Goal: Use online tool/utility: Utilize a website feature to perform a specific function

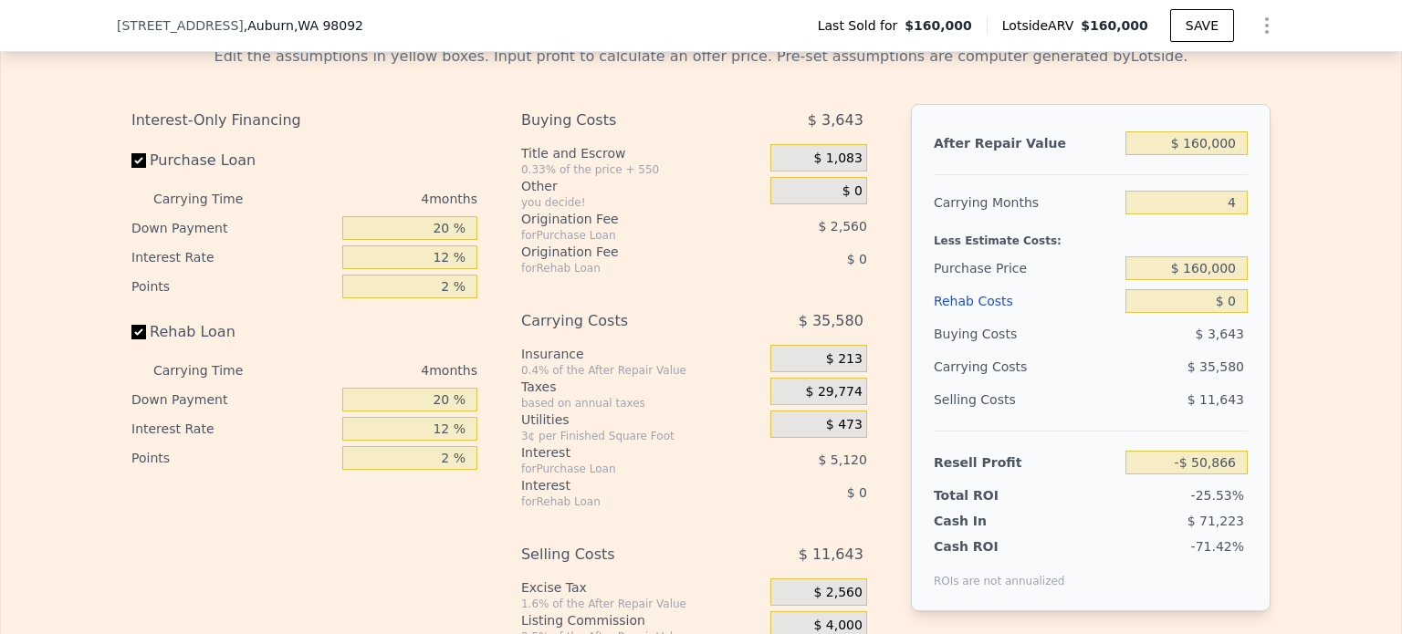
scroll to position [2731, 0]
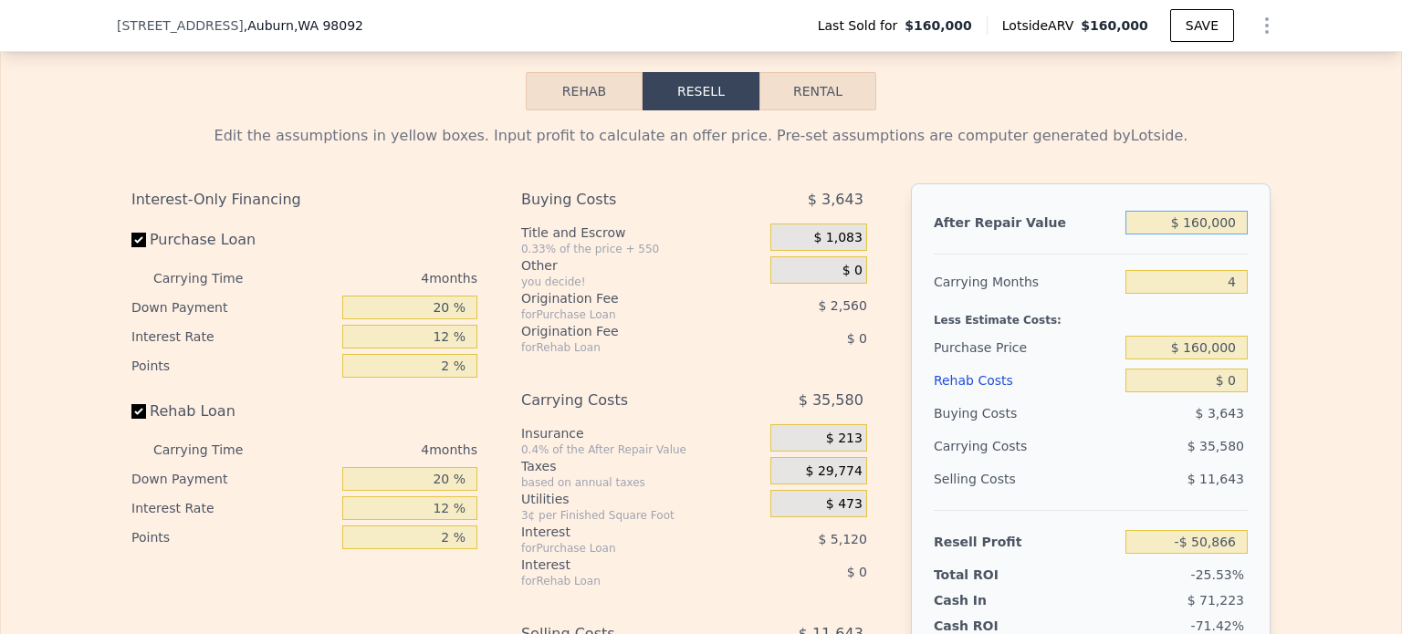
drag, startPoint x: 1192, startPoint y: 246, endPoint x: 1256, endPoint y: 256, distance: 64.7
click at [1255, 256] on div "After Repair Value $ 160,000 Carrying Months 4 Less Estimate Costs: Purchase Pr…" at bounding box center [1091, 437] width 360 height 508
type input "$ 150,000"
type input "-$ 60,160"
type input "$ 150,000"
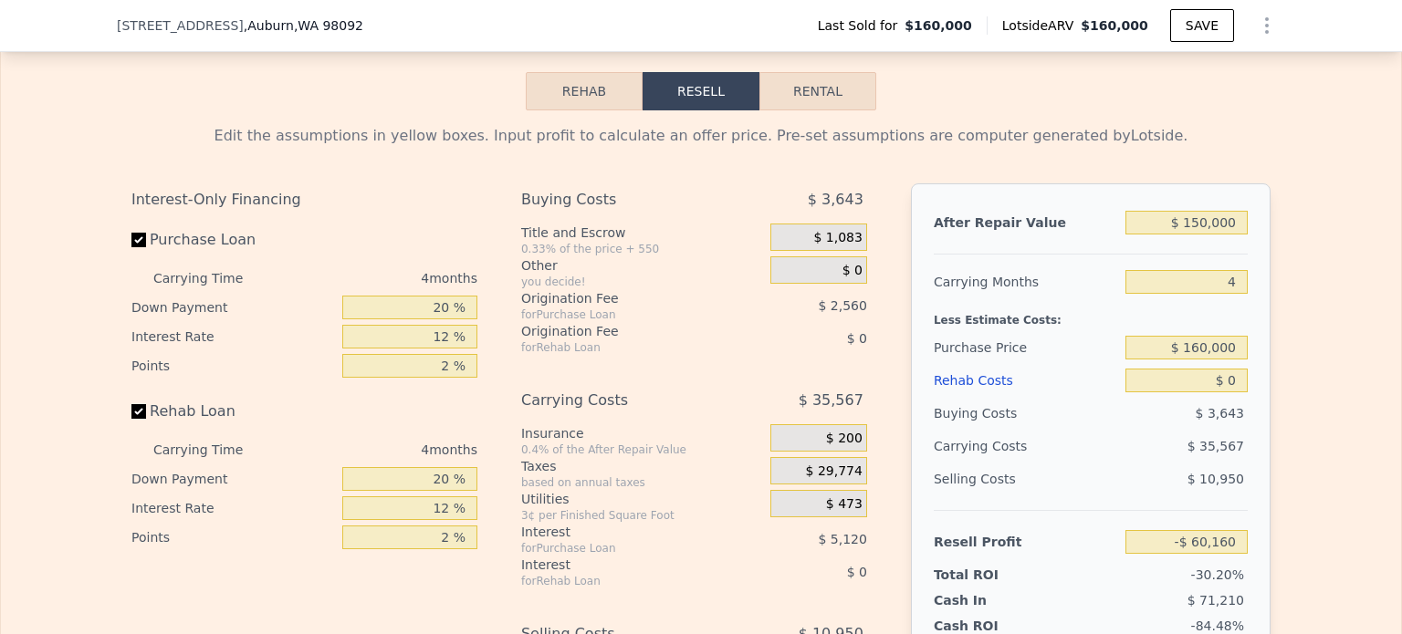
click at [1351, 361] on div "Edit the assumptions in yellow boxes. Input profit to calculate an offer price.…" at bounding box center [701, 449] width 1400 height 679
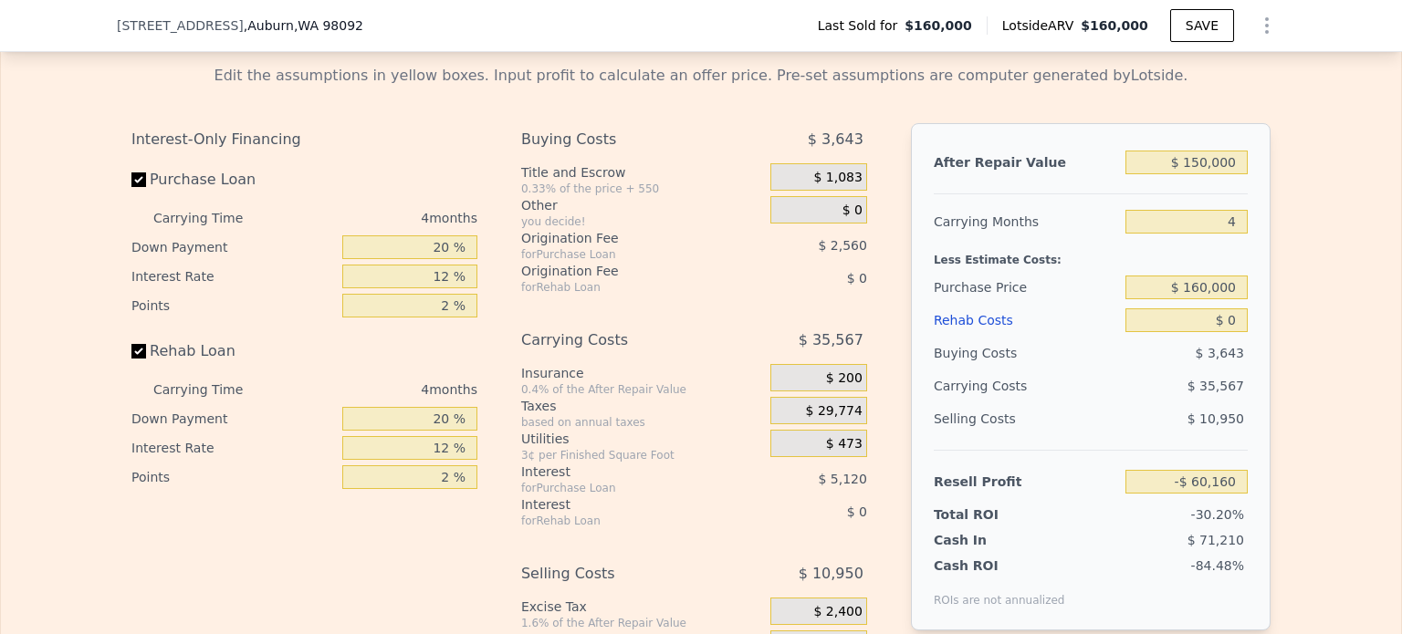
scroll to position [2823, 0]
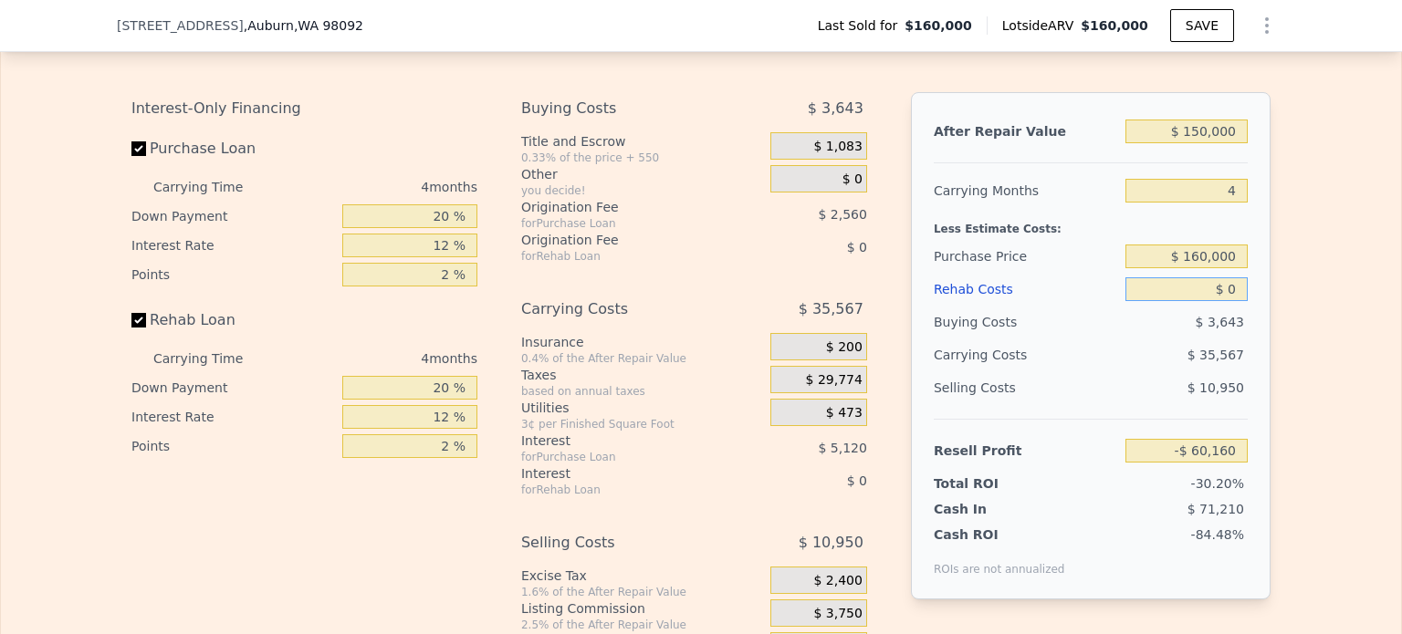
drag, startPoint x: 1220, startPoint y: 315, endPoint x: 1243, endPoint y: 315, distance: 23.7
click at [1243, 315] on div "After Repair Value $ 150,000 Carrying Months 4 Less Estimate Costs: Purchase Pr…" at bounding box center [1091, 346] width 360 height 508
type input "$ 30"
type input "-$ 60,190"
type input "$ 3,000"
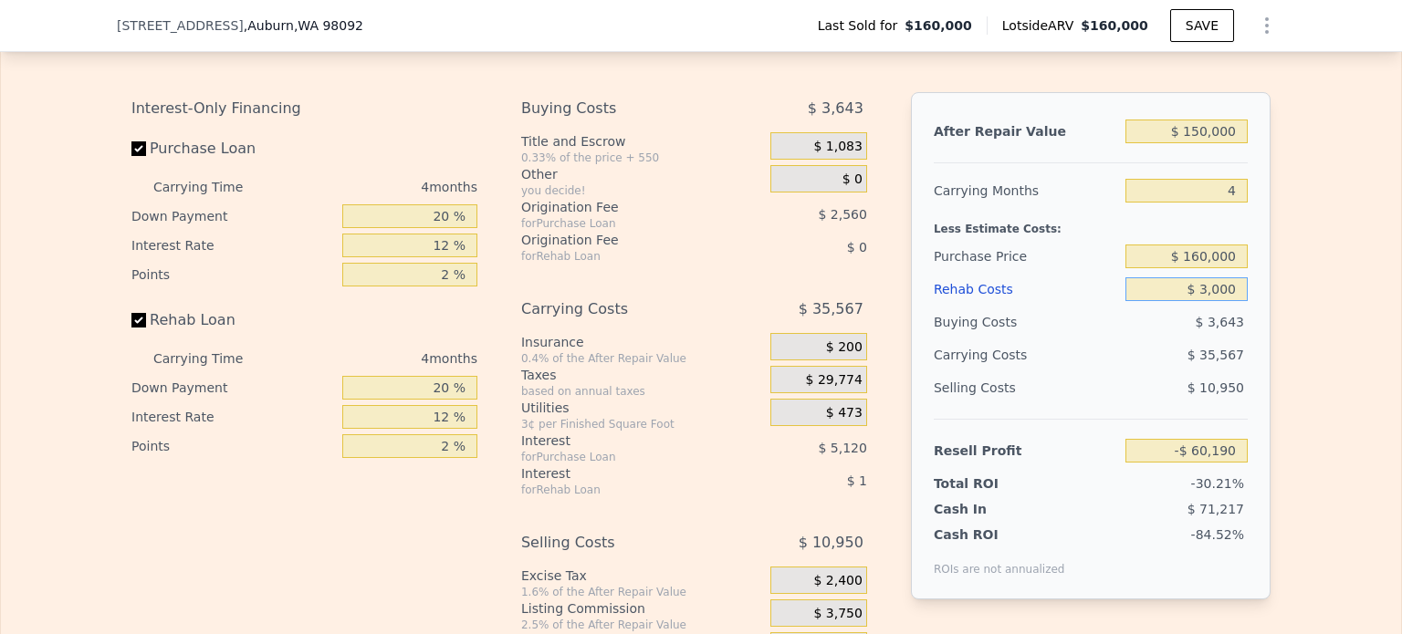
type input "-$ 60,473"
type input "$ 30,000"
type input "-$ 91,600"
type input "$ 30,000"
click at [1287, 352] on div "Edit the assumptions in yellow boxes. Input profit to calculate an offer price.…" at bounding box center [701, 358] width 1400 height 679
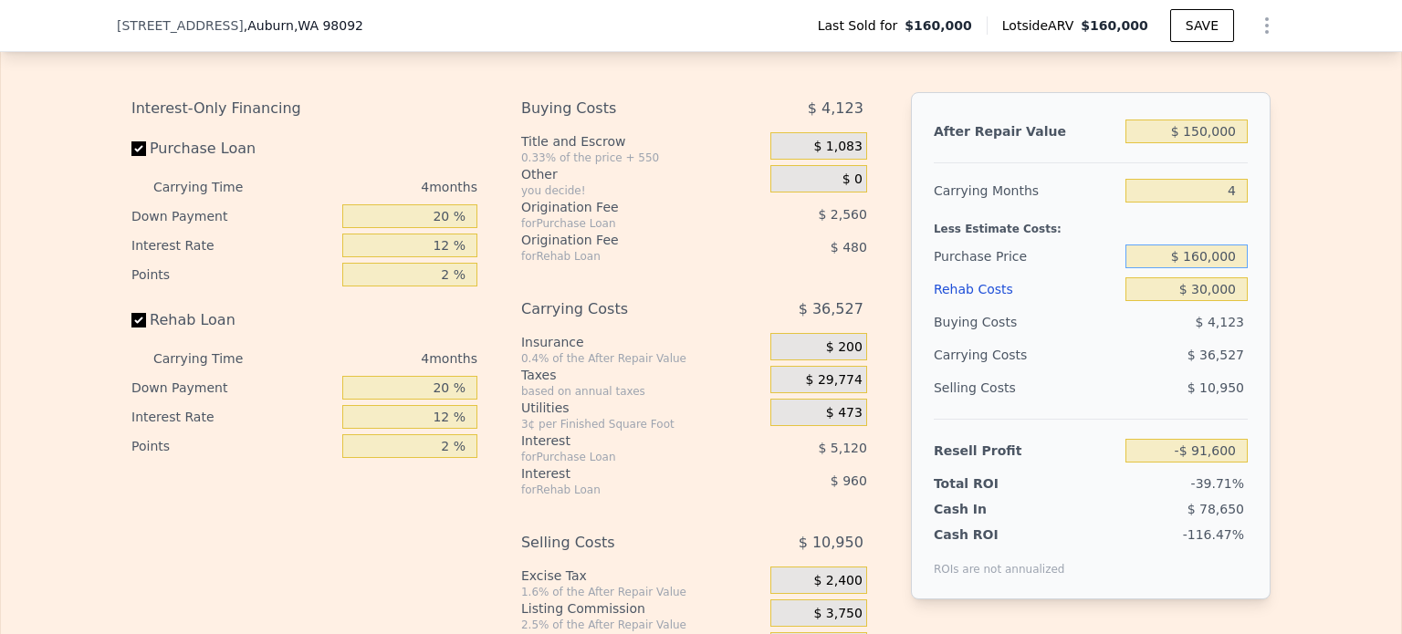
drag, startPoint x: 1186, startPoint y: 278, endPoint x: 1239, endPoint y: 281, distance: 53.1
click at [1236, 268] on input "$ 160,000" at bounding box center [1187, 257] width 122 height 24
type input "$ 45,000"
click at [1282, 298] on div "Edit the assumptions in yellow boxes. Input profit to calculate an offer price.…" at bounding box center [701, 358] width 1400 height 679
type input "$ 29,303"
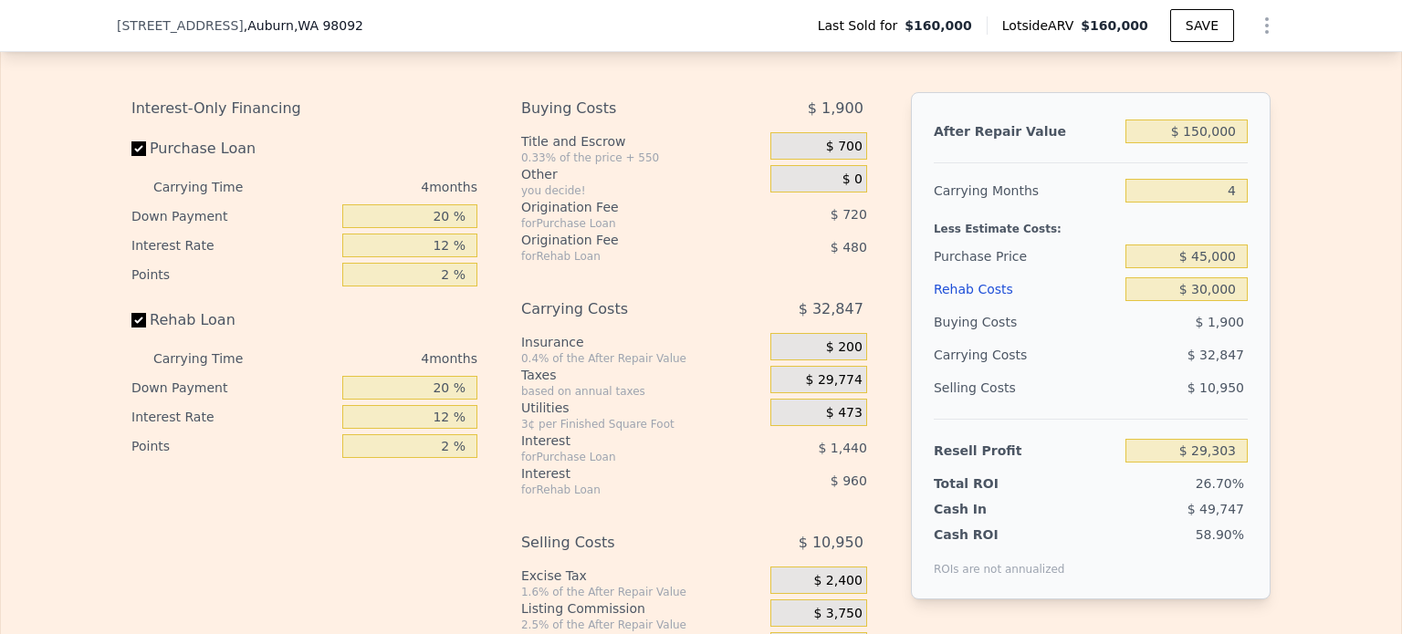
type input "$ 160,000"
type input "$ 0"
drag, startPoint x: 1192, startPoint y: 278, endPoint x: 1265, endPoint y: 279, distance: 73.1
click at [1262, 278] on div "After Repair Value $ 160,000 Carrying Months 4 Less Estimate Costs: Purchase Pr…" at bounding box center [1091, 346] width 360 height 508
click at [1284, 353] on div "Edit the assumptions in yellow boxes. Input profit to calculate an offer price.…" at bounding box center [701, 358] width 1400 height 679
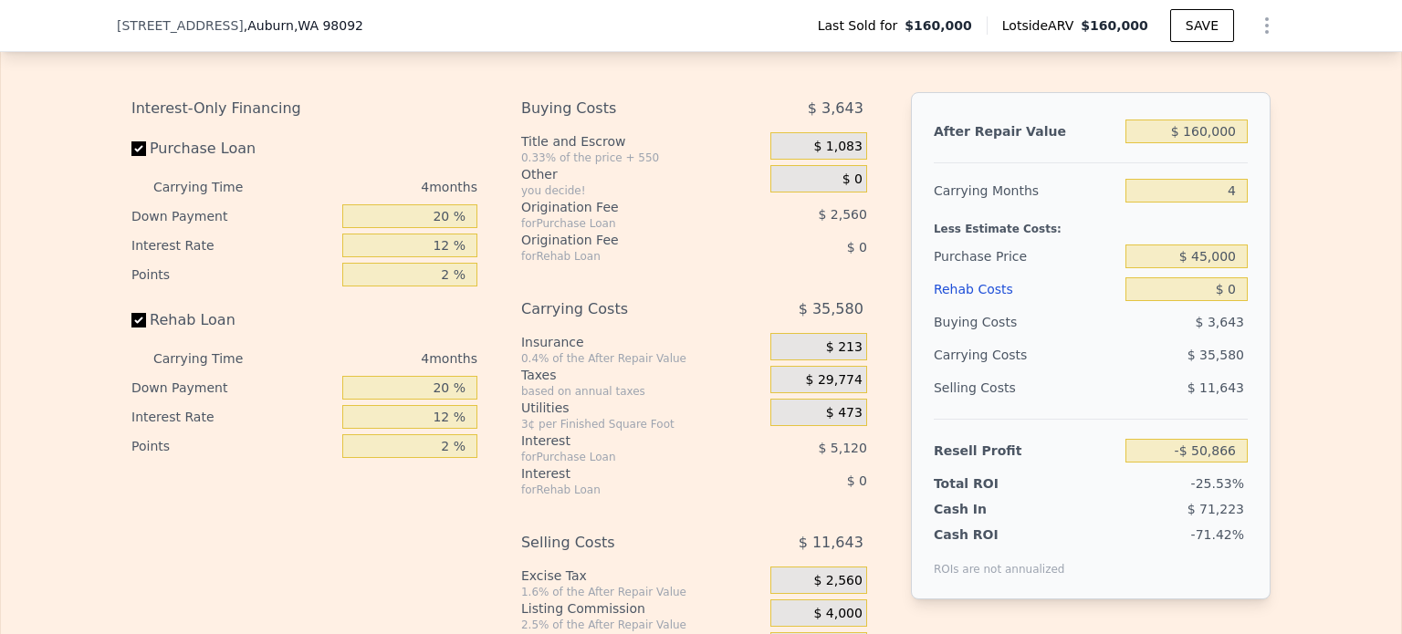
type input "$ 70,037"
click at [1235, 301] on input "$ 0" at bounding box center [1187, 290] width 122 height 24
drag, startPoint x: 1222, startPoint y: 310, endPoint x: 1236, endPoint y: 312, distance: 13.8
click at [1236, 301] on input "$ 0" at bounding box center [1187, 290] width 122 height 24
type input "$ 3"
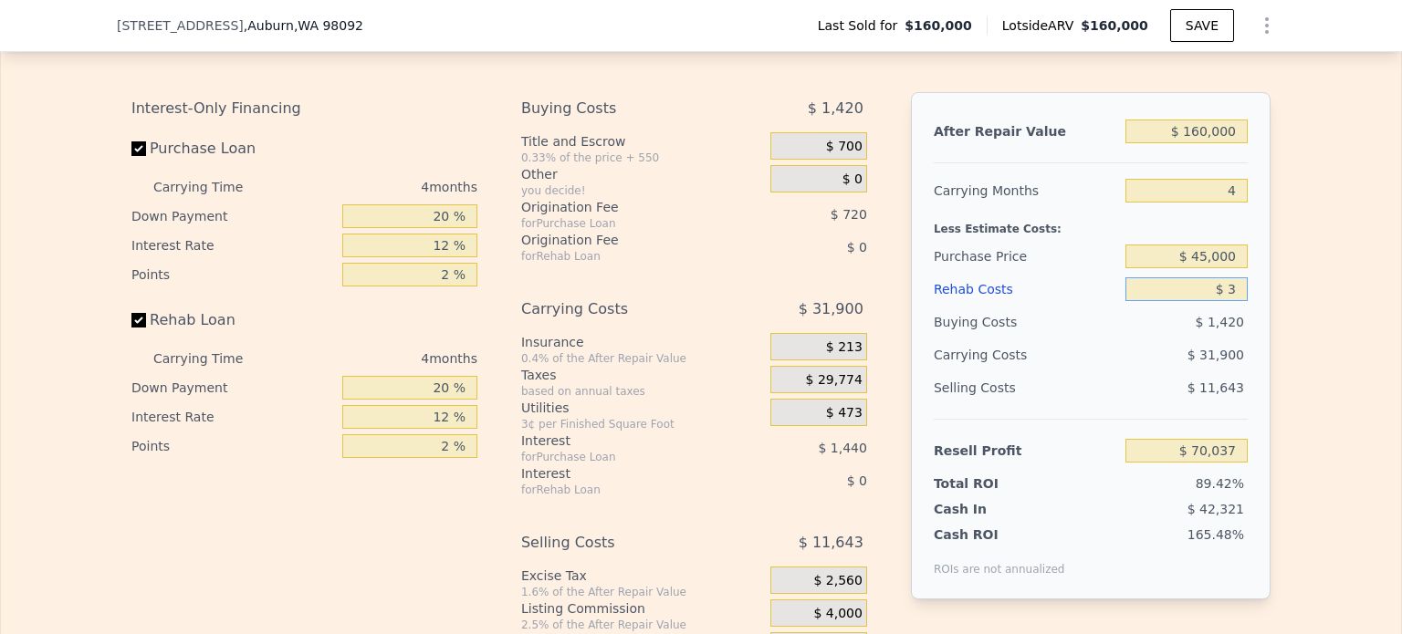
type input "$ 70,034"
type input "$ 30"
type input "$ 70,007"
type input "$ 30,000"
type input "$ 38,597"
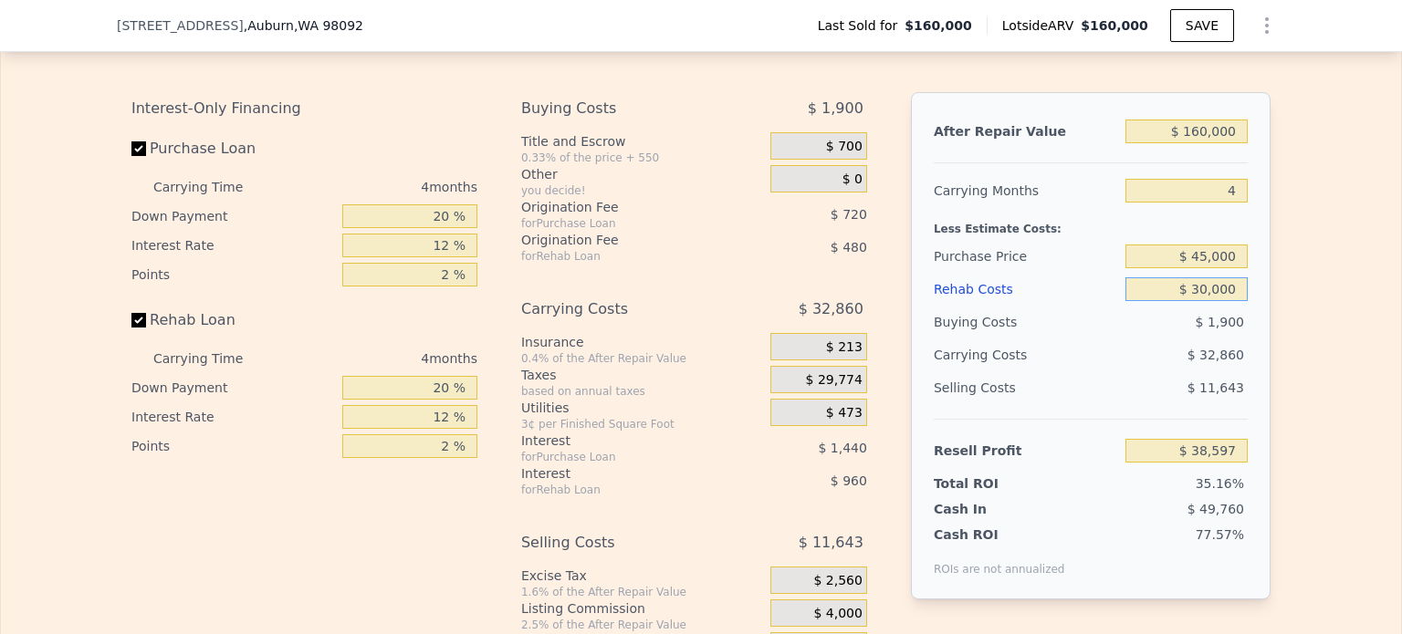
type input "$ 30,000"
click at [1325, 302] on div "Edit the assumptions in yellow boxes. Input profit to calculate an offer price.…" at bounding box center [701, 358] width 1400 height 679
drag, startPoint x: 1189, startPoint y: 281, endPoint x: 1259, endPoint y: 283, distance: 70.3
click at [1259, 283] on div "After Repair Value $ 160,000 Carrying Months 4 Less Estimate Costs: Purchase Pr…" at bounding box center [1091, 346] width 360 height 508
click at [1214, 268] on input "$ 45,000" at bounding box center [1187, 257] width 122 height 24
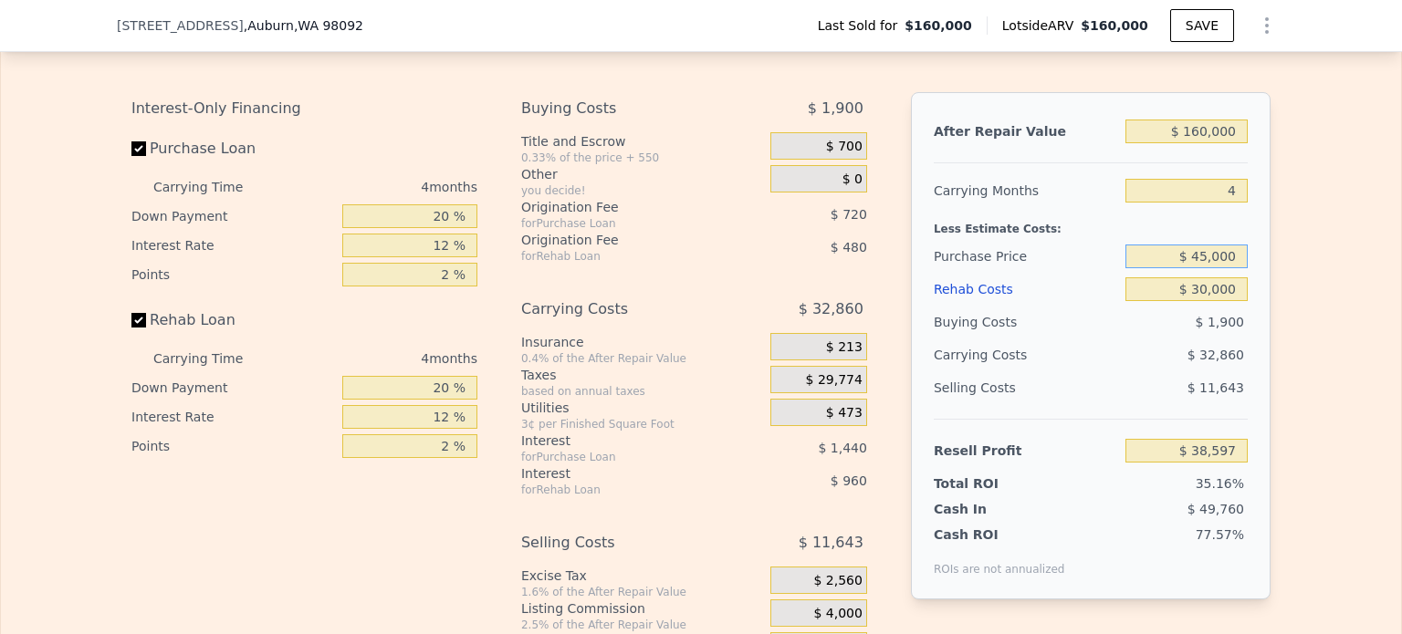
click at [1214, 268] on input "$ 45,000" at bounding box center [1187, 257] width 122 height 24
type input "$ 45,000"
click at [1294, 258] on div "Edit the assumptions in yellow boxes. Input profit to calculate an offer price.…" at bounding box center [701, 358] width 1400 height 679
click at [1301, 343] on div "Edit the assumptions in yellow boxes. Input profit to calculate an offer price.…" at bounding box center [701, 358] width 1400 height 679
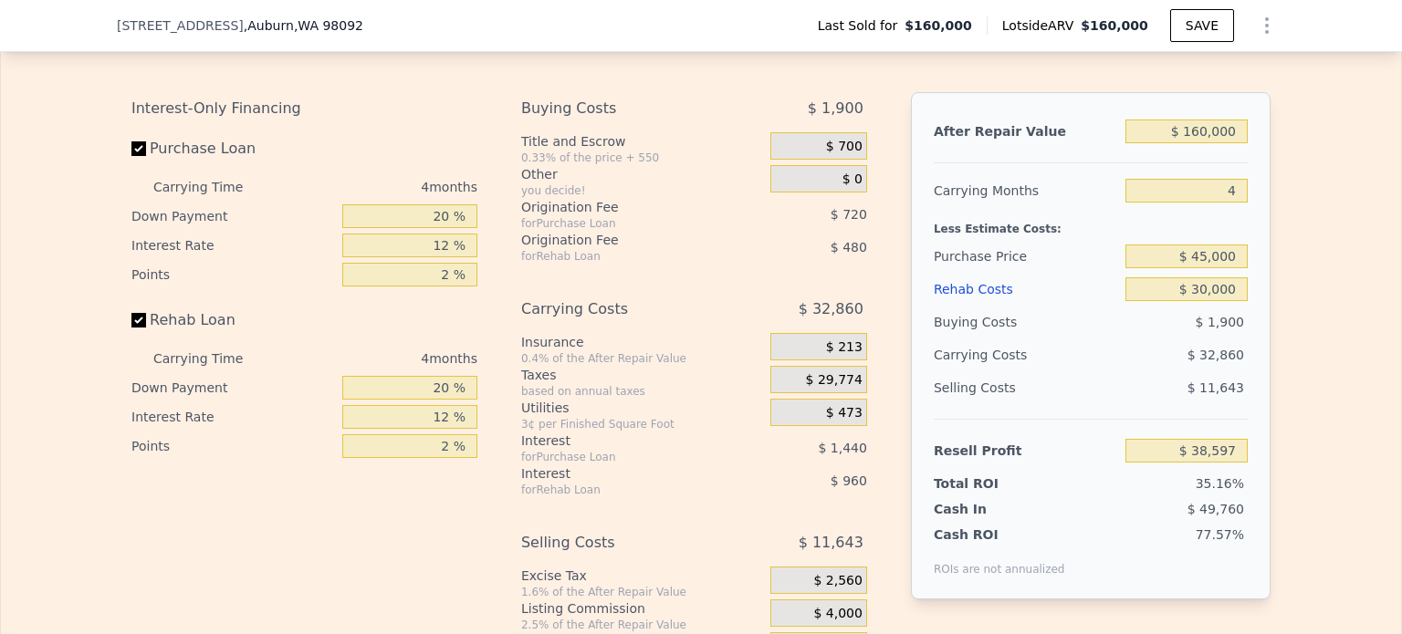
click at [140, 165] on label "Purchase Loan" at bounding box center [233, 148] width 204 height 33
click at [140, 156] on input "Purchase Loan" at bounding box center [138, 148] width 15 height 15
checkbox input "false"
type input "$ 40,757"
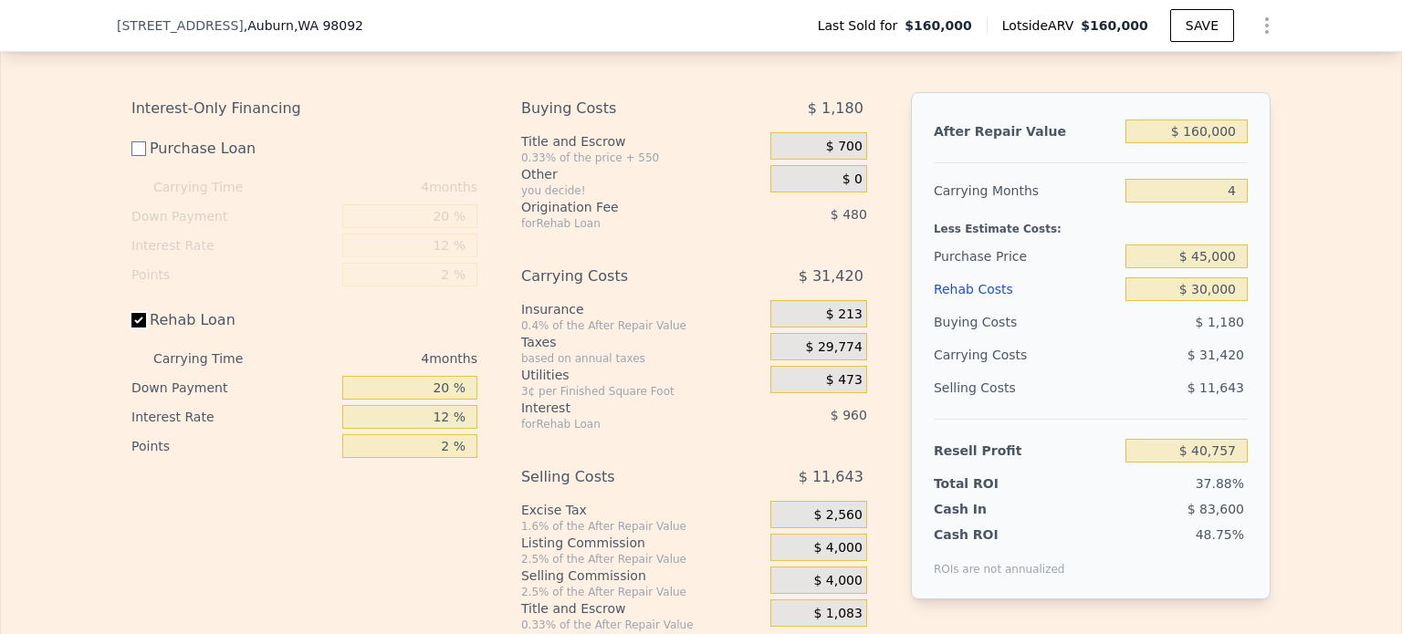
click at [137, 328] on input "Rehab Loan" at bounding box center [138, 320] width 15 height 15
checkbox input "false"
type input "$ 42,197"
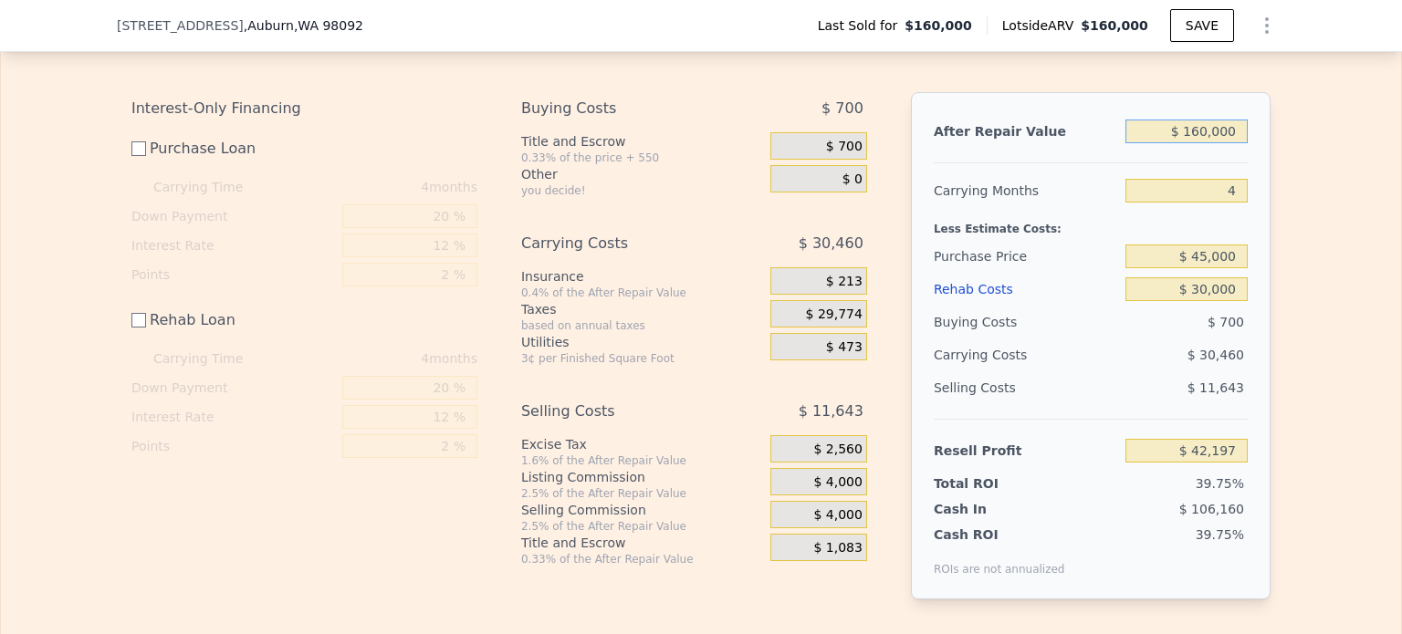
drag, startPoint x: 1193, startPoint y: 159, endPoint x: 1261, endPoint y: 164, distance: 67.8
click at [1261, 164] on div "After Repair Value $ 160,000 Carrying Months 4 Less Estimate Costs: Purchase Pr…" at bounding box center [1091, 346] width 360 height 508
type input "$ 1,500"
type input "-$ 105,104"
type input "$ 150,000"
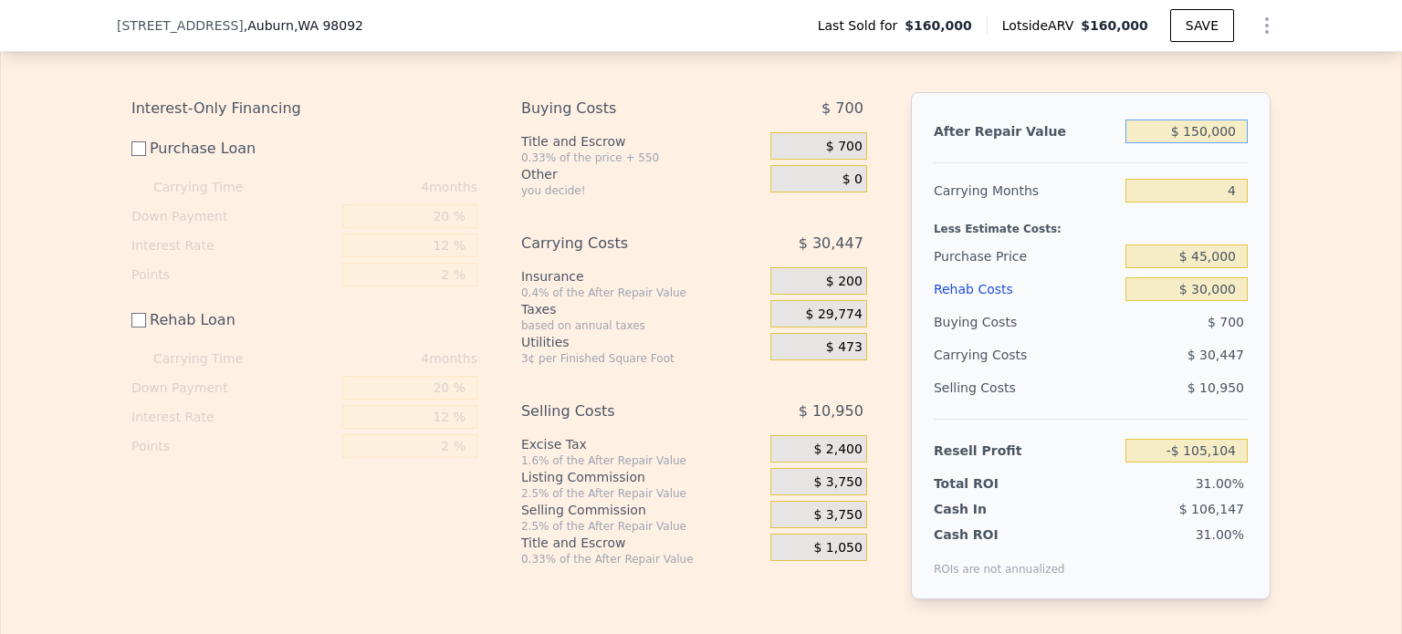
type input "$ 32,903"
type input "$ 150,000"
click at [1324, 289] on div "Edit the assumptions in yellow boxes. Input profit to calculate an offer price.…" at bounding box center [701, 324] width 1400 height 610
click at [846, 323] on span "$ 29,774" at bounding box center [834, 315] width 57 height 16
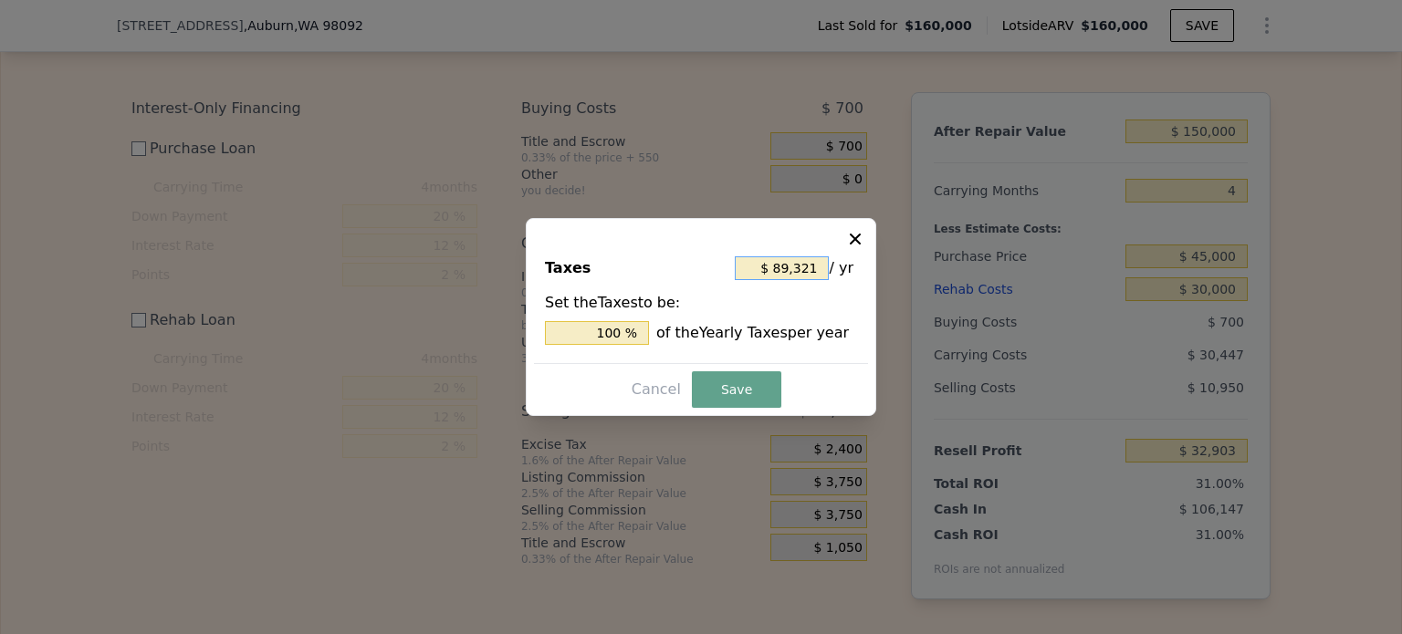
drag, startPoint x: 778, startPoint y: 269, endPoint x: 831, endPoint y: 277, distance: 53.4
click at [831, 277] on div "$ 89,321 / yr" at bounding box center [796, 268] width 122 height 33
type input "$ 0"
type input "0 %"
type input "$ 0"
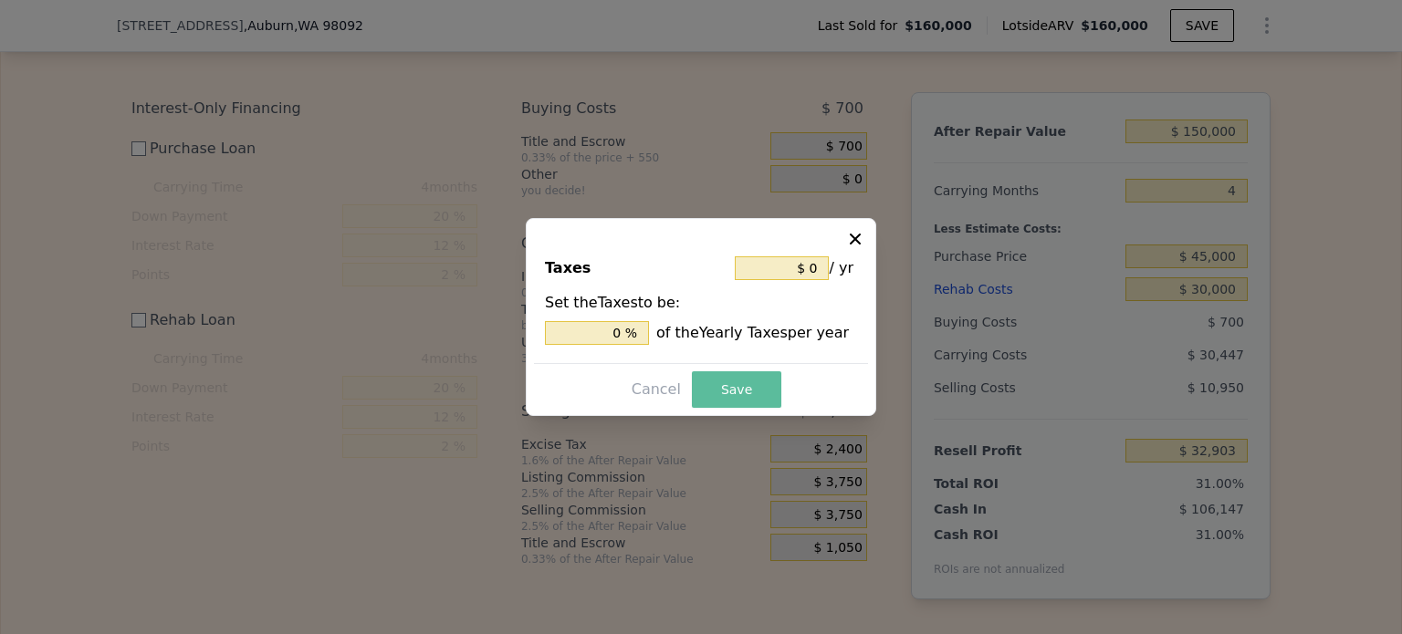
click at [741, 389] on button "Save" at bounding box center [736, 390] width 89 height 37
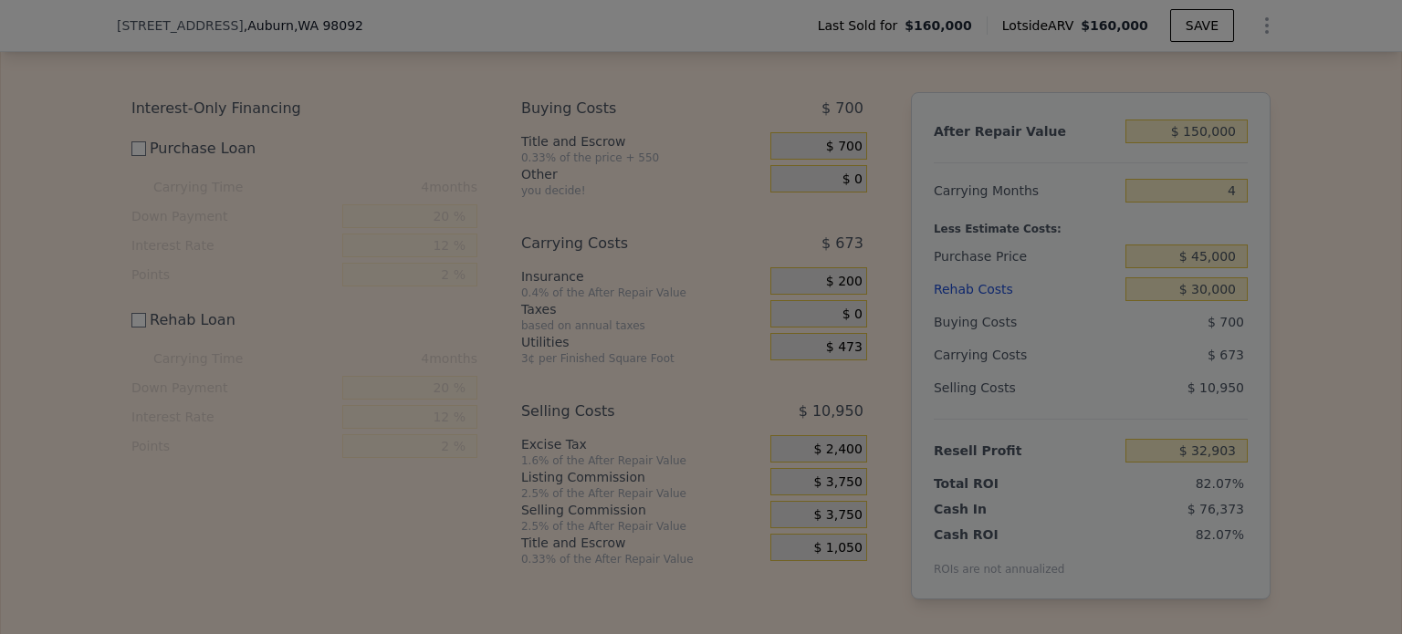
type input "$ 62,677"
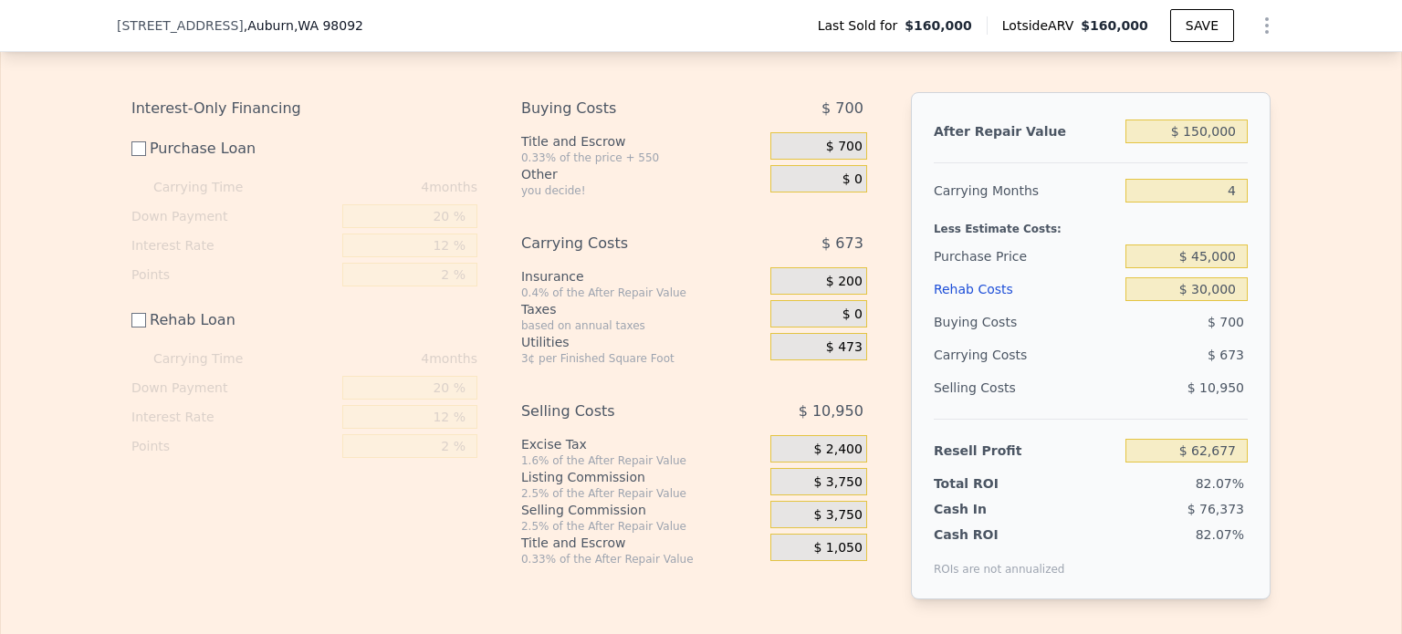
click at [847, 323] on span "$ 0" at bounding box center [853, 315] width 20 height 16
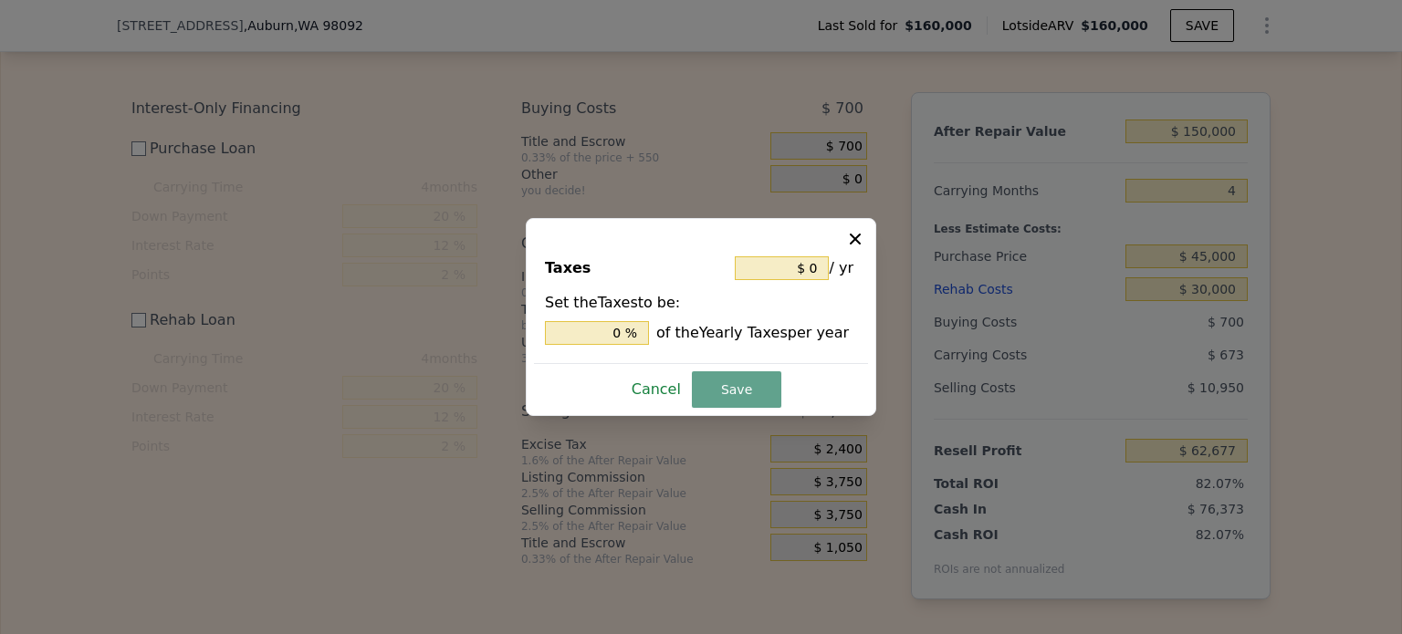
click at [658, 386] on button "Cancel" at bounding box center [656, 389] width 64 height 29
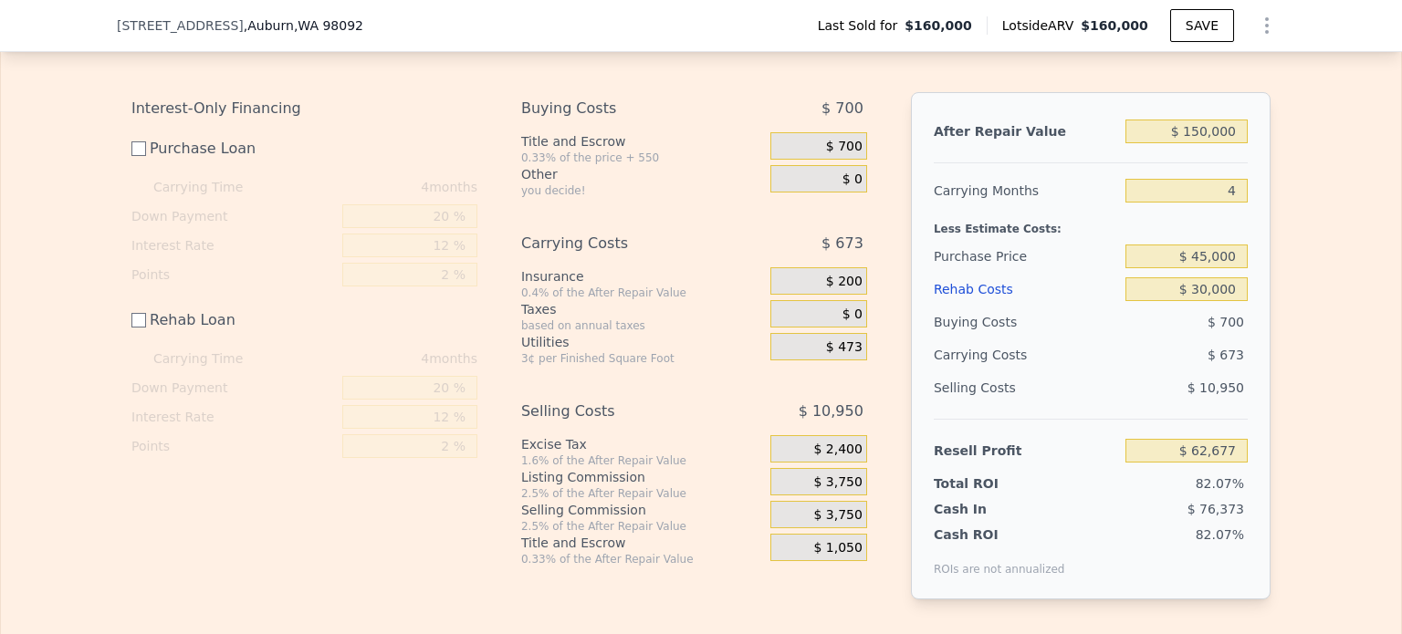
click at [833, 290] on span "$ 200" at bounding box center [844, 282] width 37 height 16
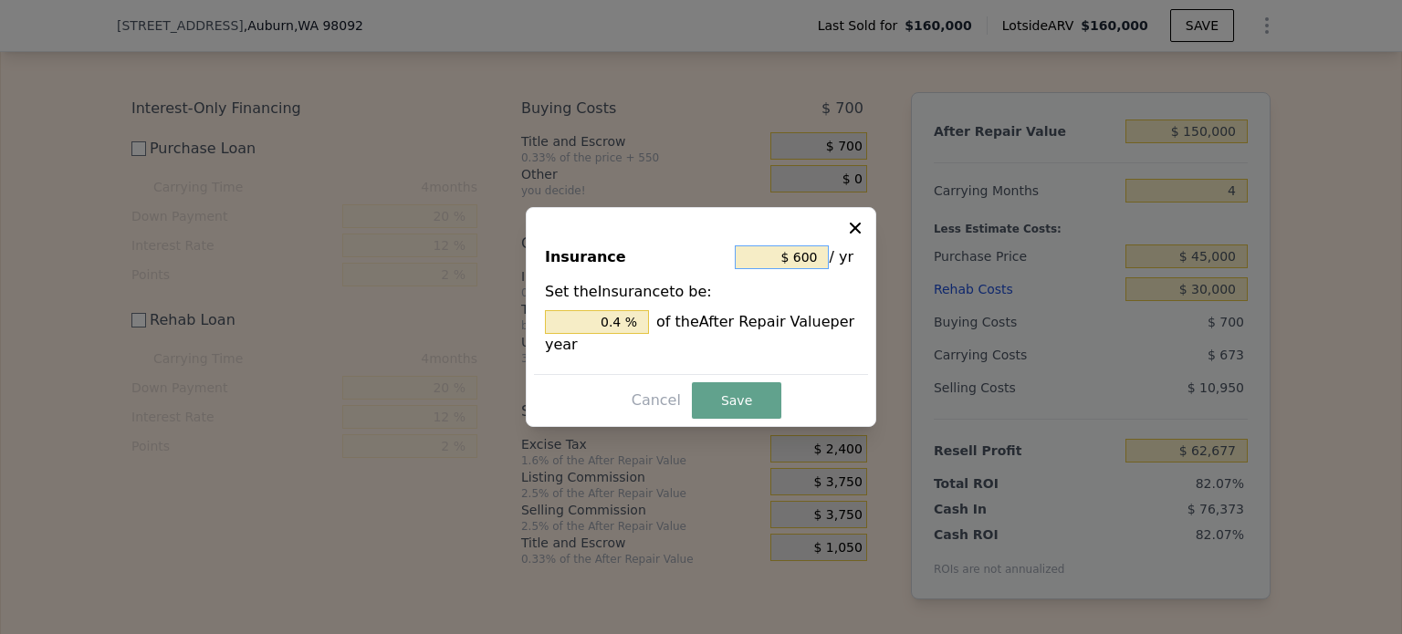
drag, startPoint x: 794, startPoint y: 255, endPoint x: 836, endPoint y: 255, distance: 42.0
click at [836, 255] on div "$ 600 / yr" at bounding box center [796, 257] width 122 height 33
type input "$ 8"
type input "0.005 %"
type input "$ 86"
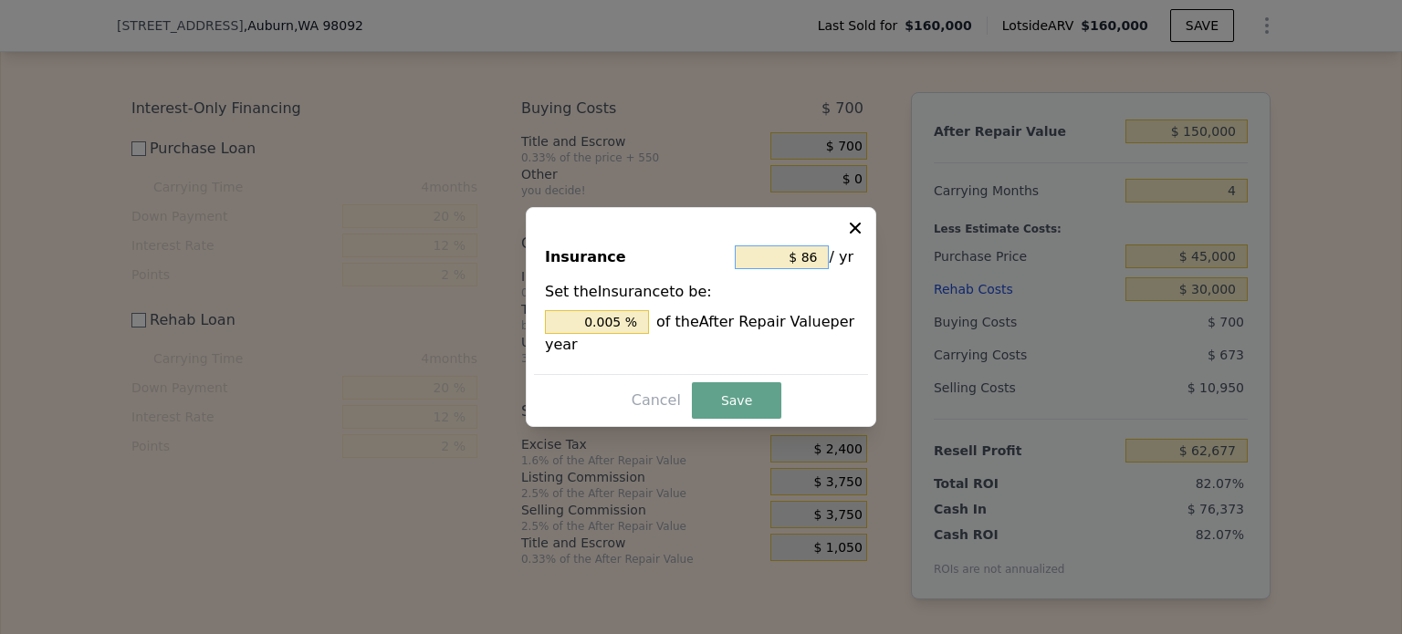
type input "0.057 %"
type input "$ 860"
type input "0.573 %"
type input "$ 8,600"
type input "5.733 %"
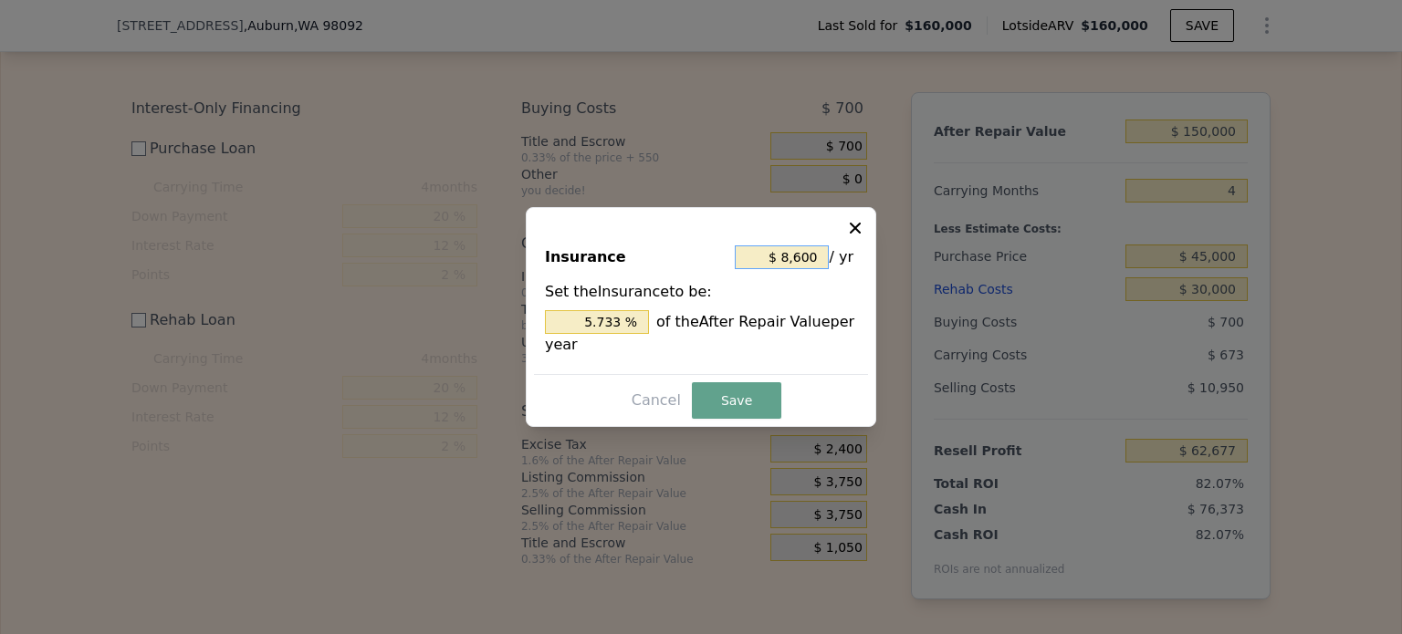
type input "$ 8,600"
click at [836, 342] on div "5.733 % of the After Repair Value per year" at bounding box center [701, 333] width 312 height 46
click at [730, 400] on button "Save" at bounding box center [736, 400] width 89 height 37
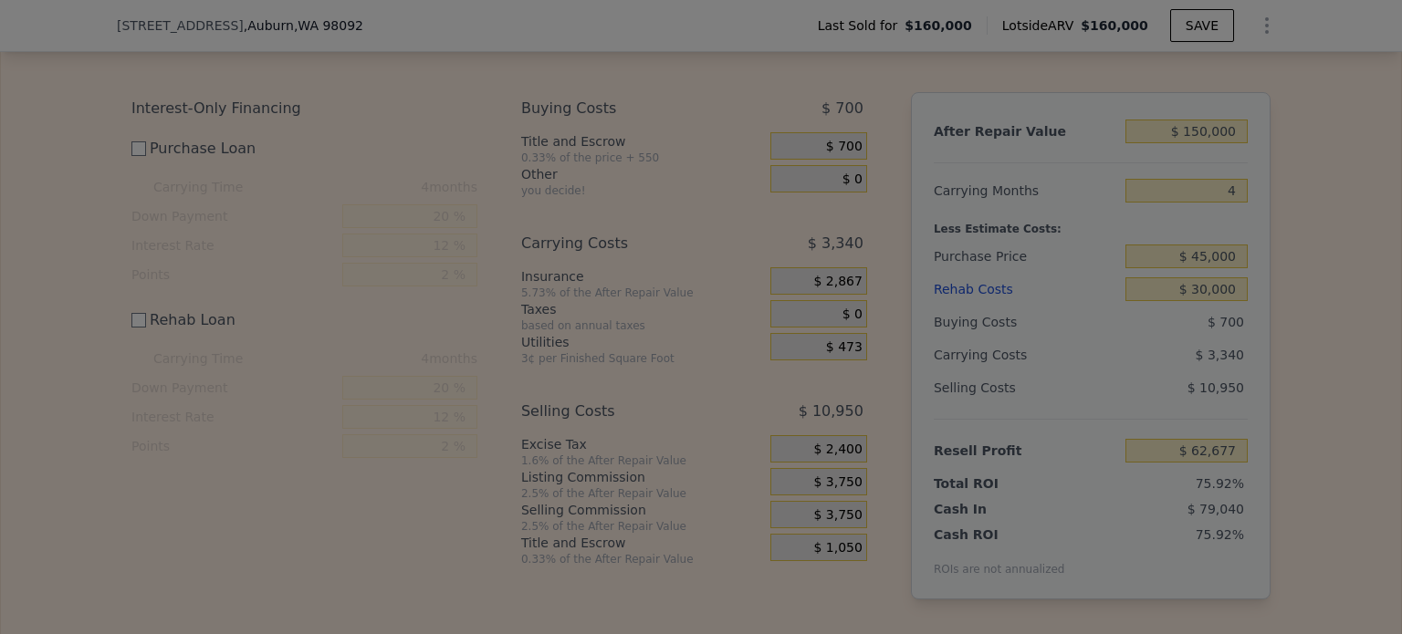
type input "$ 60,010"
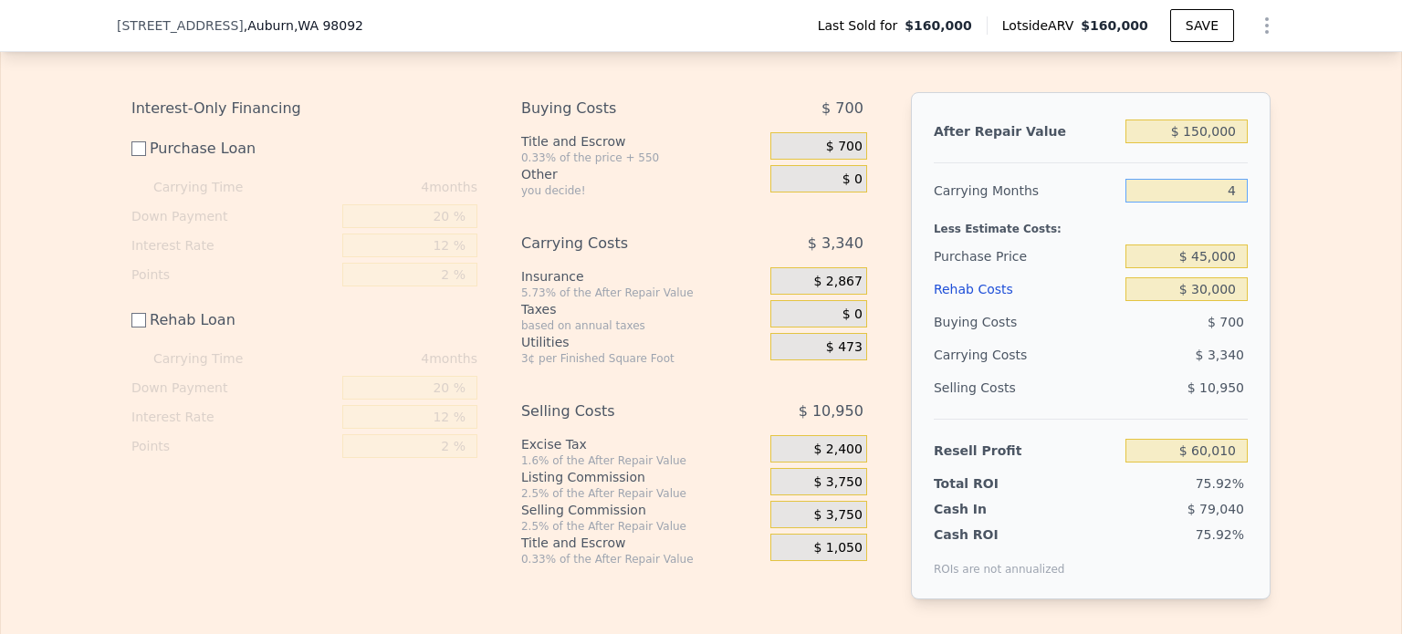
drag, startPoint x: 1220, startPoint y: 212, endPoint x: 1231, endPoint y: 215, distance: 11.5
click at [1227, 203] on input "4" at bounding box center [1187, 191] width 122 height 24
type input "6"
type input "$ 58,340"
type input "6"
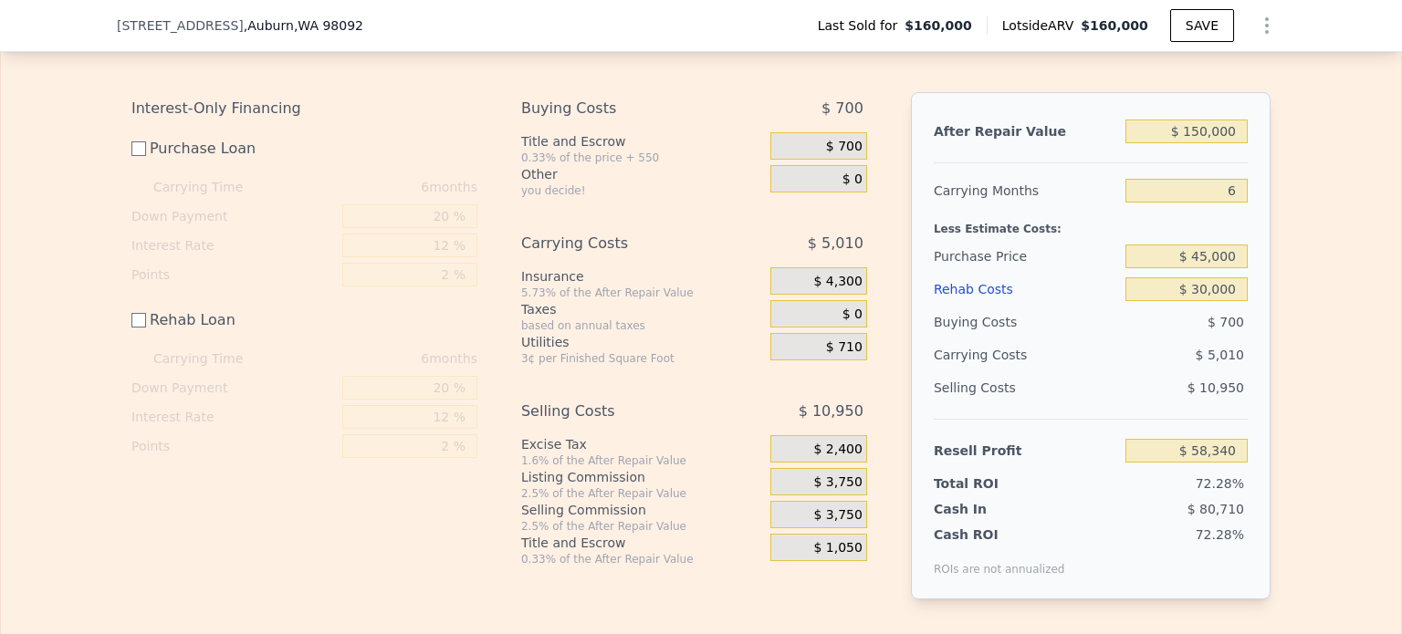
click at [1304, 298] on div "Edit the assumptions in yellow boxes. Input profit to calculate an offer price.…" at bounding box center [701, 324] width 1400 height 610
drag, startPoint x: 1192, startPoint y: 282, endPoint x: 1245, endPoint y: 292, distance: 53.9
click at [1237, 268] on input "$ 45,000" at bounding box center [1187, 257] width 122 height 24
type input "$ 60,000"
click at [1321, 289] on div "Edit the assumptions in yellow boxes. Input profit to calculate an offer price.…" at bounding box center [701, 324] width 1400 height 610
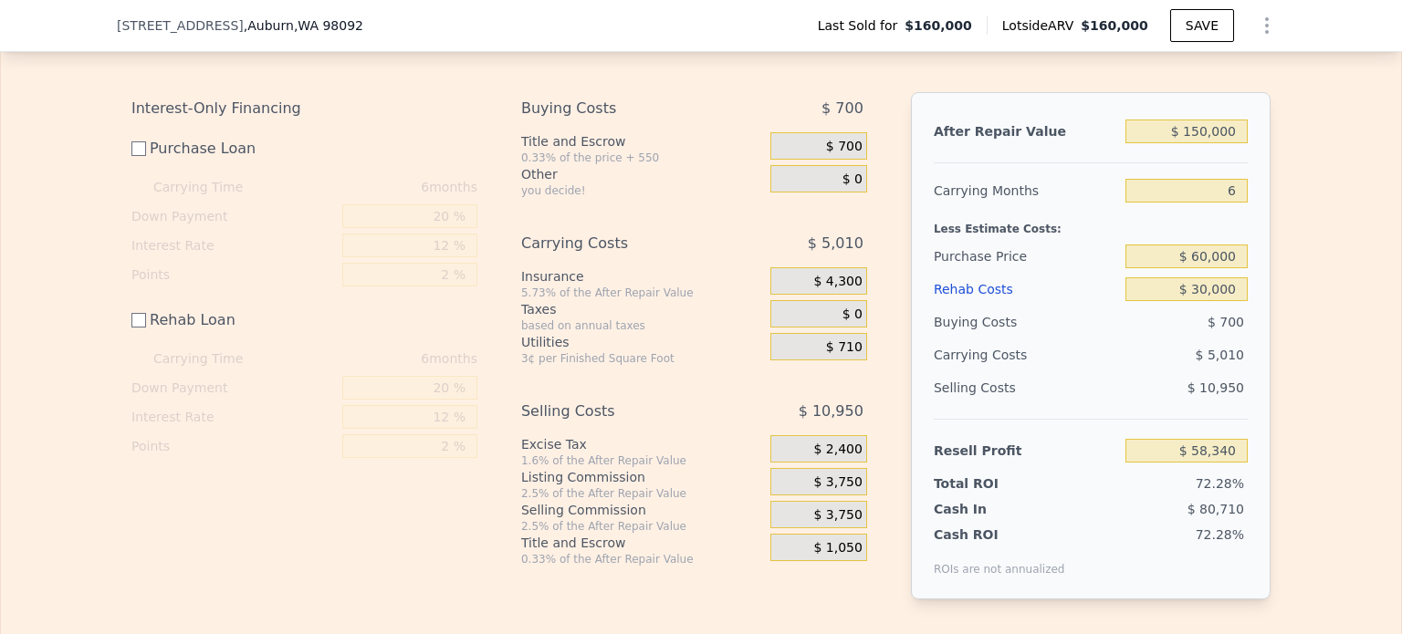
type input "$ 43,290"
drag, startPoint x: 1190, startPoint y: 281, endPoint x: 1276, endPoint y: 292, distance: 86.5
click at [1267, 288] on div "Edit the assumptions in yellow boxes. Input profit to calculate an offer price.…" at bounding box center [701, 324] width 1168 height 610
checkbox input "true"
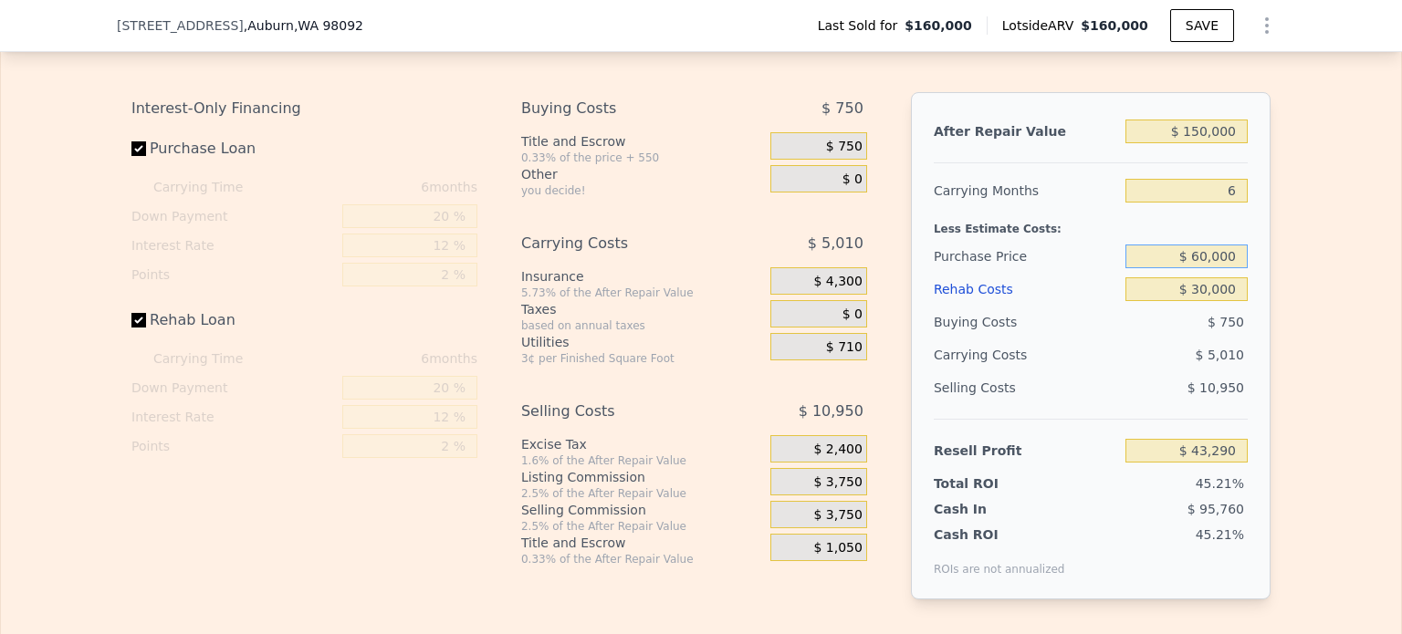
type input "$ 160,000"
type input "4"
type input "$ 0"
type input "-$ 50,866"
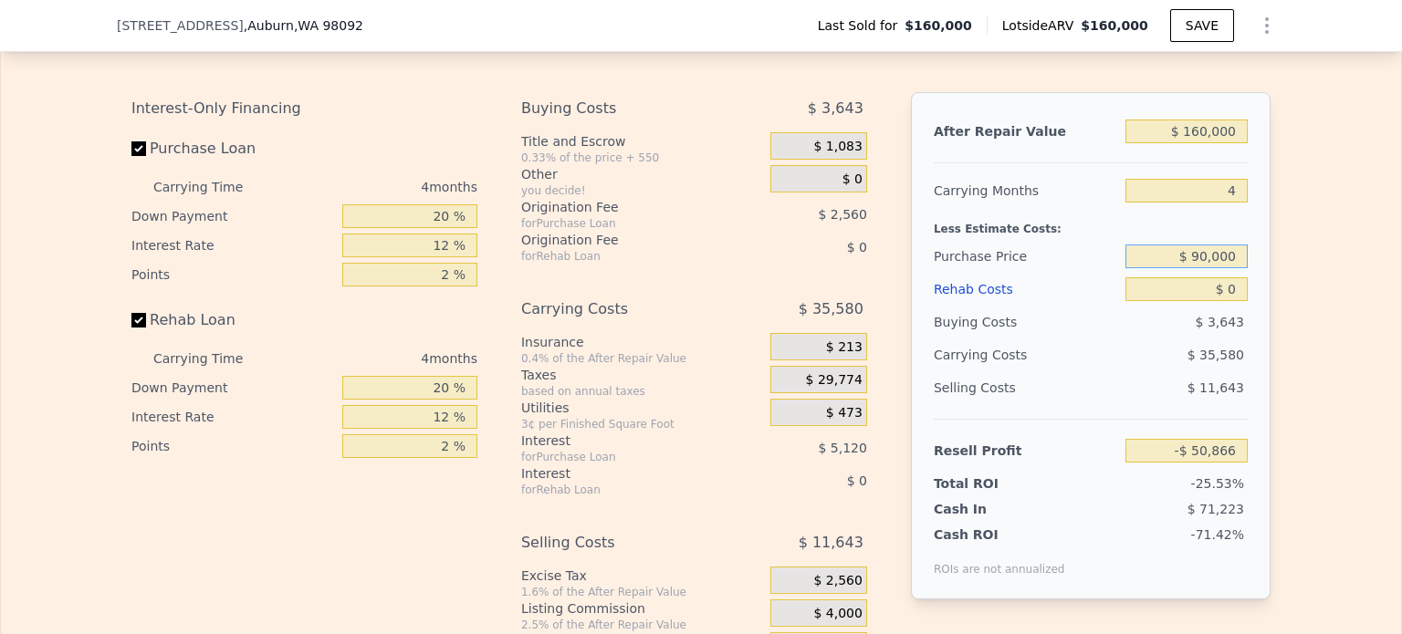
type input "$ 90,000"
click at [1278, 292] on div "Edit the assumptions in yellow boxes. Input profit to calculate an offer price.…" at bounding box center [701, 358] width 1400 height 679
type input "$ 22,727"
drag, startPoint x: 1220, startPoint y: 216, endPoint x: 1231, endPoint y: 215, distance: 11.0
click at [1231, 203] on input "4" at bounding box center [1187, 191] width 122 height 24
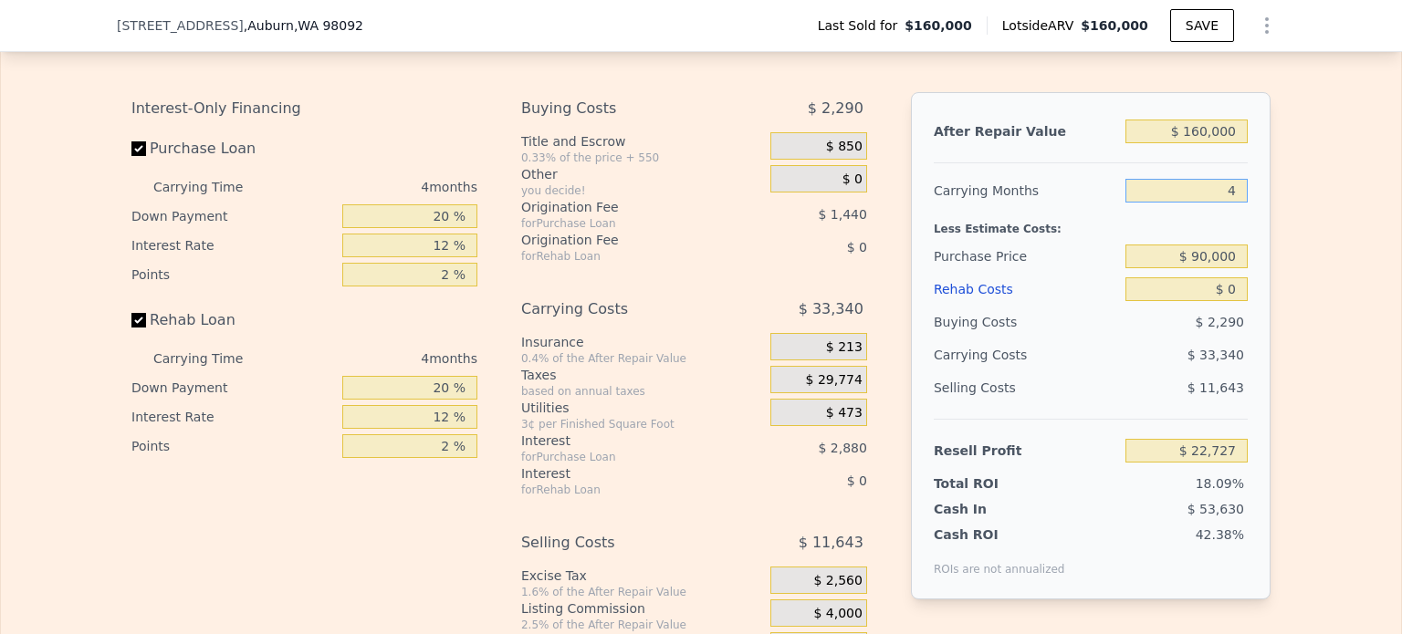
type input "6"
type input "$ 6,056"
type input "6"
click at [1271, 346] on div "Edit the assumptions in yellow boxes. Input profit to calculate an offer price.…" at bounding box center [701, 358] width 1168 height 679
click at [1307, 309] on div "Edit the assumptions in yellow boxes. Input profit to calculate an offer price.…" at bounding box center [701, 358] width 1400 height 679
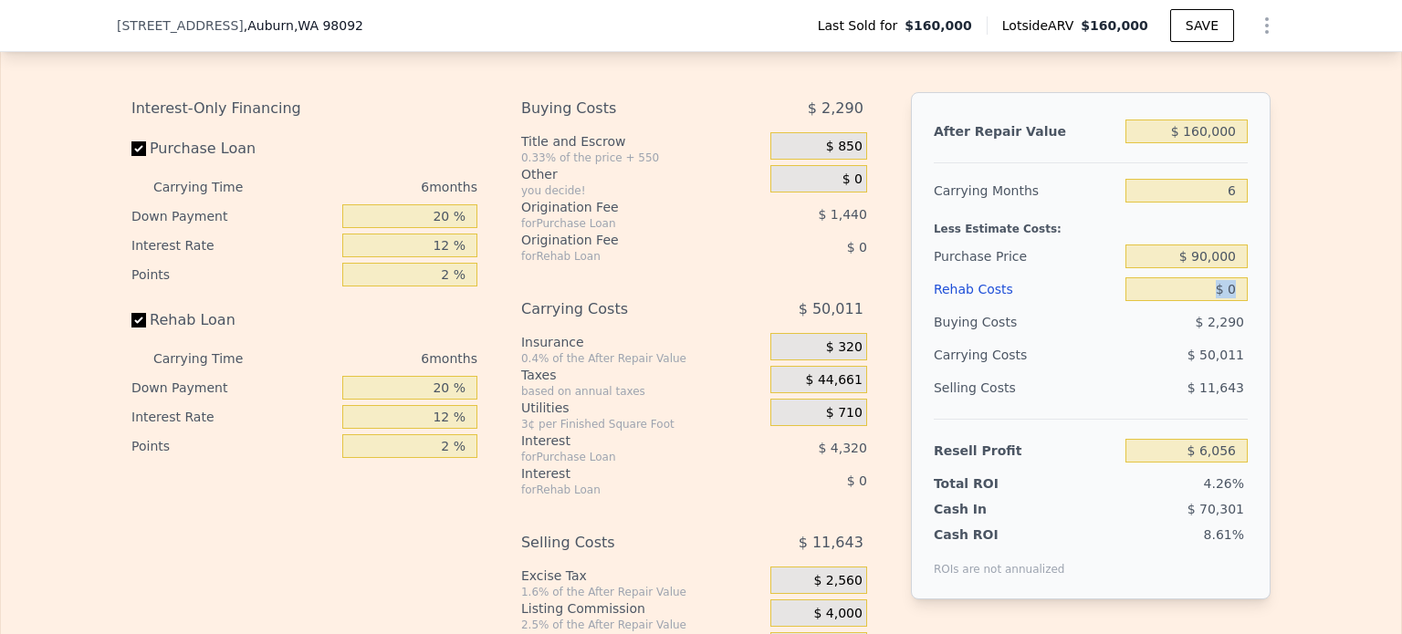
click at [1307, 309] on div "Edit the assumptions in yellow boxes. Input profit to calculate an offer price.…" at bounding box center [701, 358] width 1400 height 679
click at [132, 156] on input "Purchase Loan" at bounding box center [138, 148] width 15 height 15
checkbox input "false"
type input "$ 11,816"
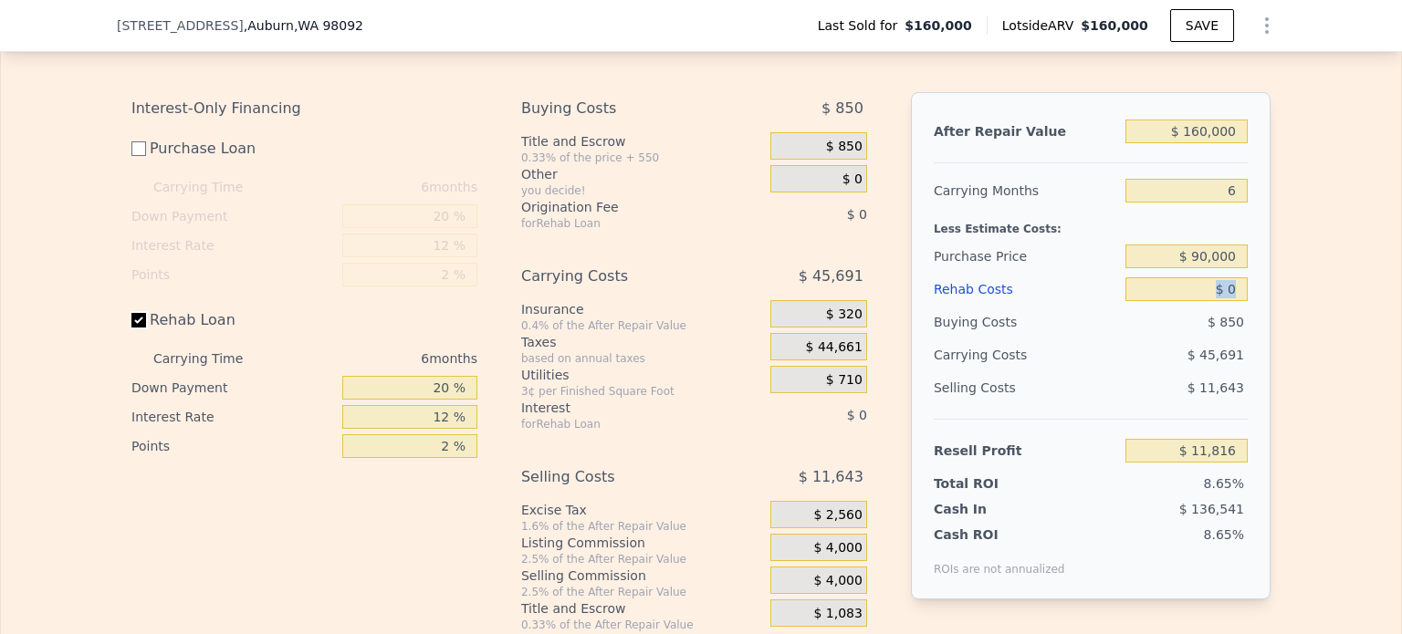
click at [133, 328] on input "Rehab Loan" at bounding box center [138, 320] width 15 height 15
checkbox input "false"
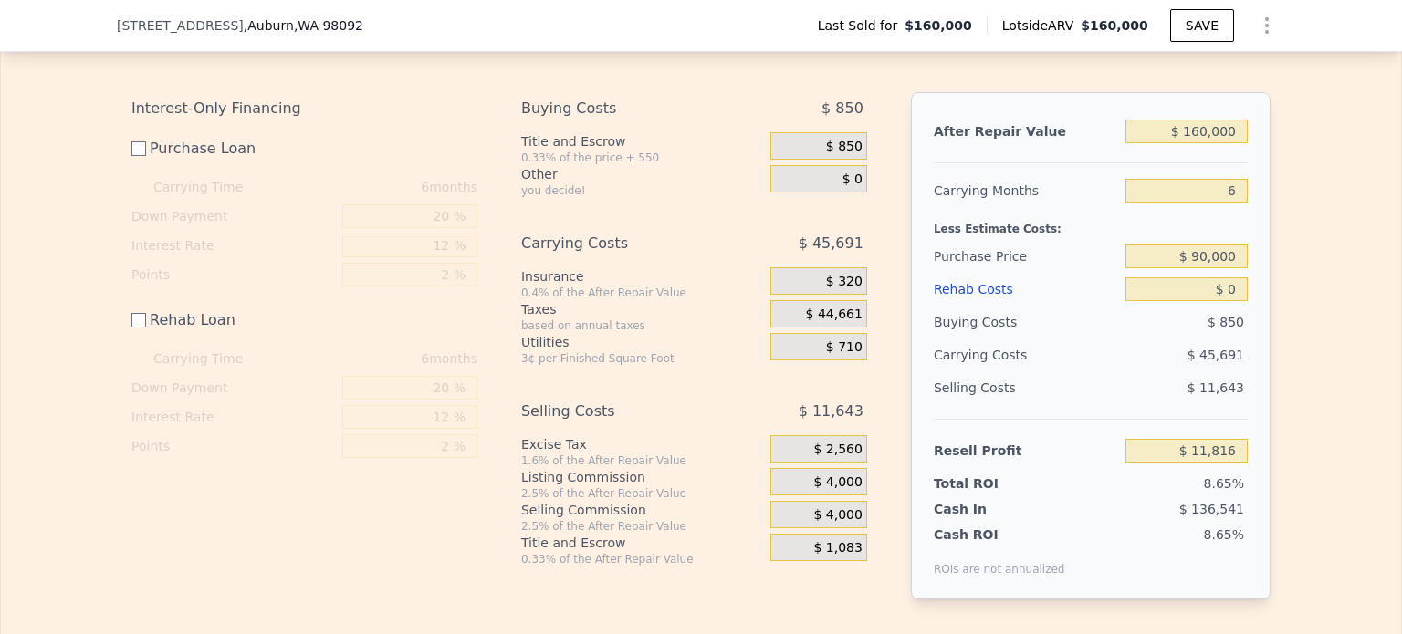
click at [820, 323] on span "$ 44,661" at bounding box center [834, 315] width 57 height 16
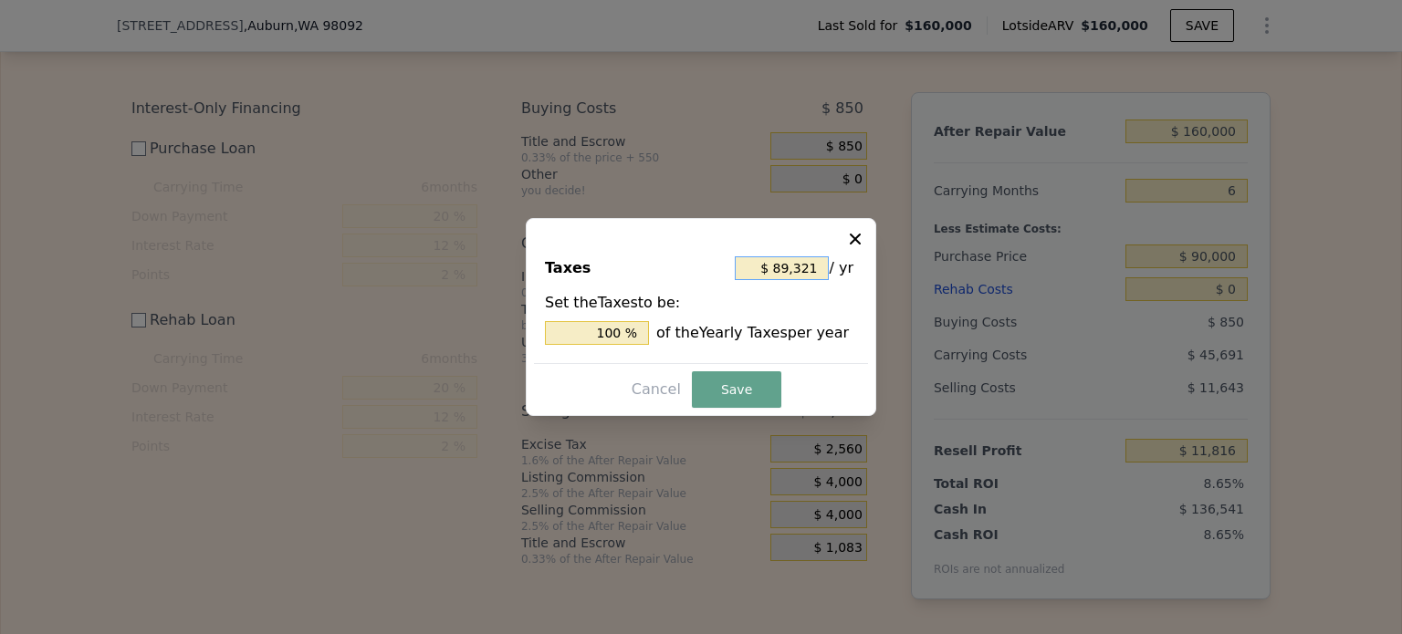
drag, startPoint x: 772, startPoint y: 265, endPoint x: 817, endPoint y: 270, distance: 45.1
click at [816, 270] on input "$ 89,321" at bounding box center [782, 269] width 94 height 24
drag, startPoint x: 813, startPoint y: 270, endPoint x: 755, endPoint y: 267, distance: 58.5
click at [759, 268] on input "$ 89,321" at bounding box center [782, 269] width 94 height 24
type input "$ 0"
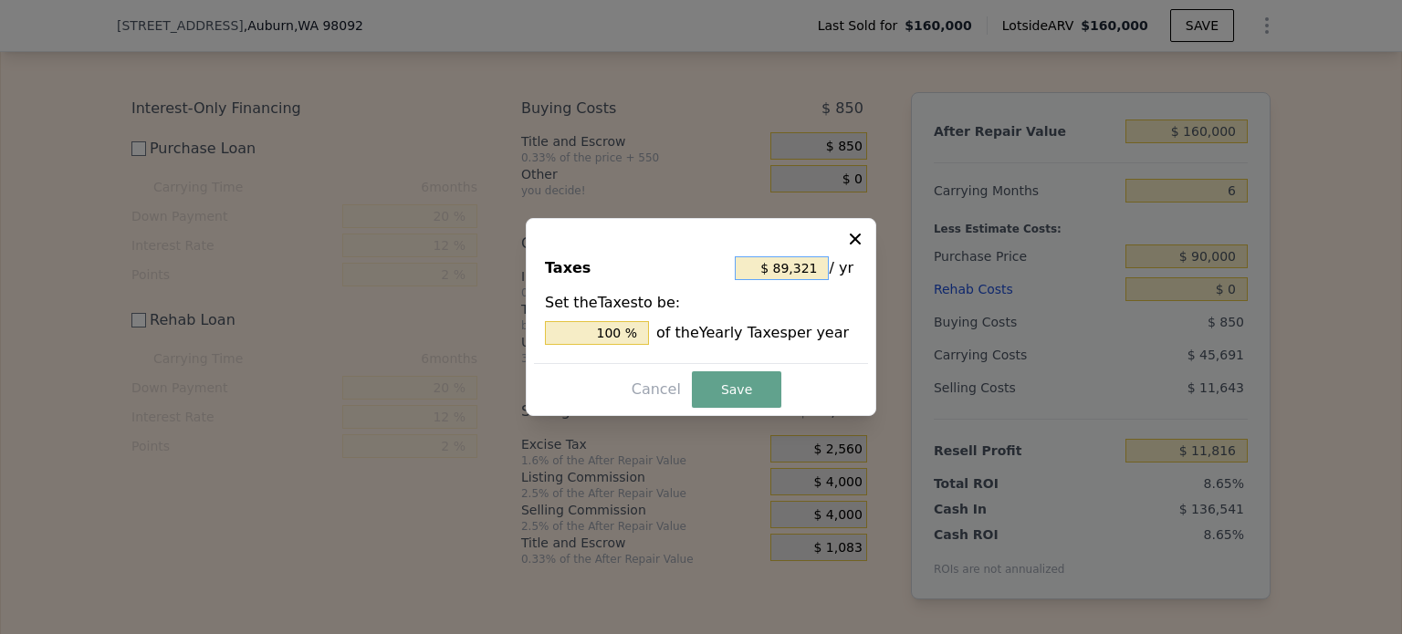
type input "0 %"
type input "$ 0"
click at [749, 390] on button "Save" at bounding box center [736, 390] width 89 height 37
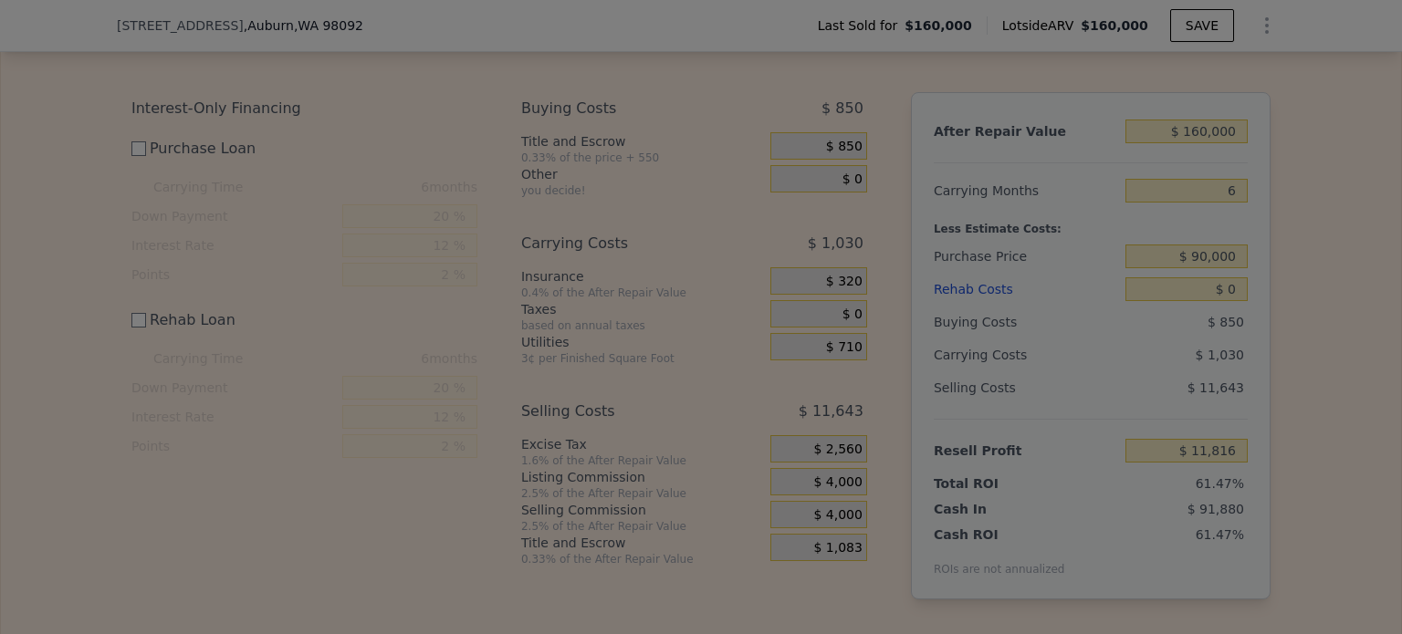
type input "$ 56,477"
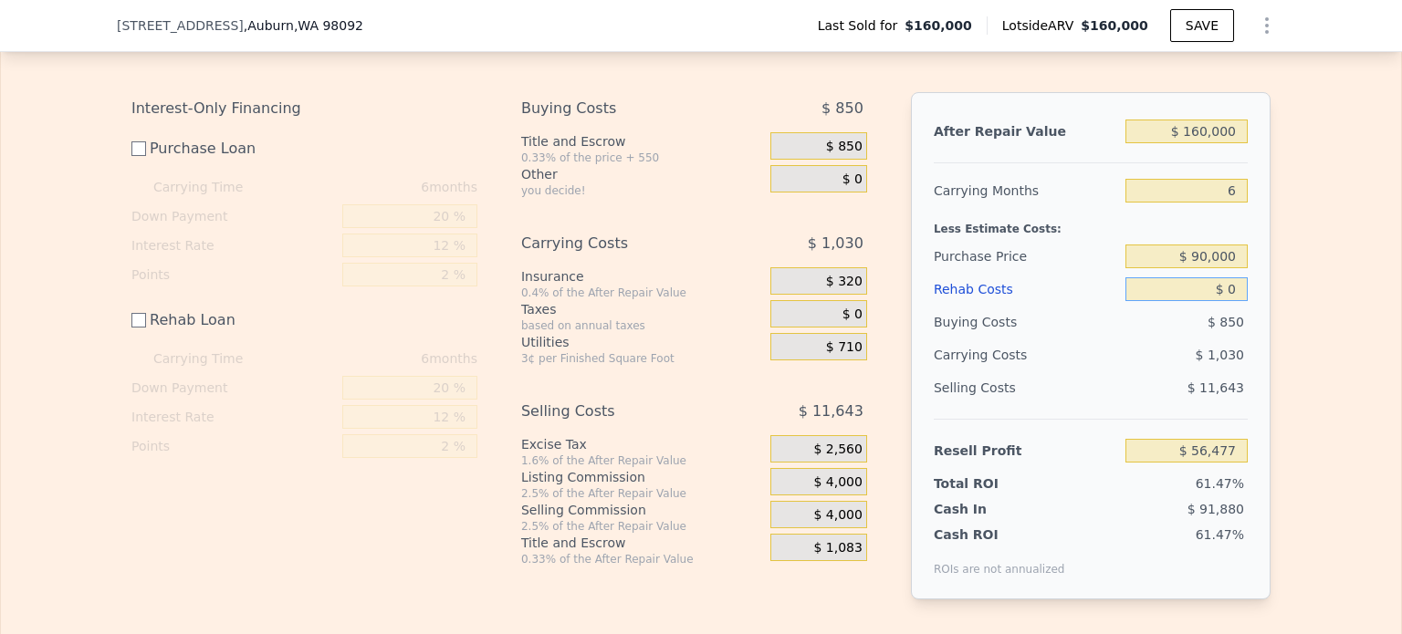
drag, startPoint x: 1222, startPoint y: 312, endPoint x: 1269, endPoint y: 315, distance: 46.6
click at [1269, 315] on div "Edit the assumptions in yellow boxes. Input profit to calculate an offer price.…" at bounding box center [701, 324] width 1168 height 610
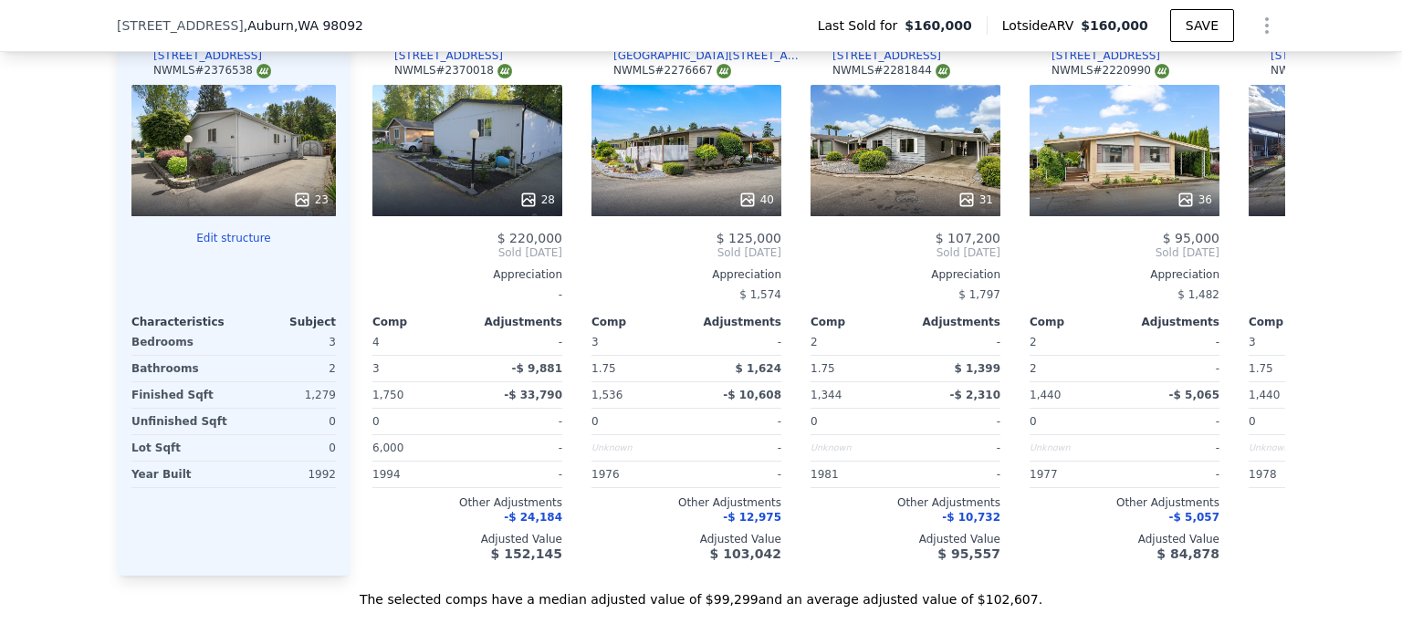
scroll to position [1910, 0]
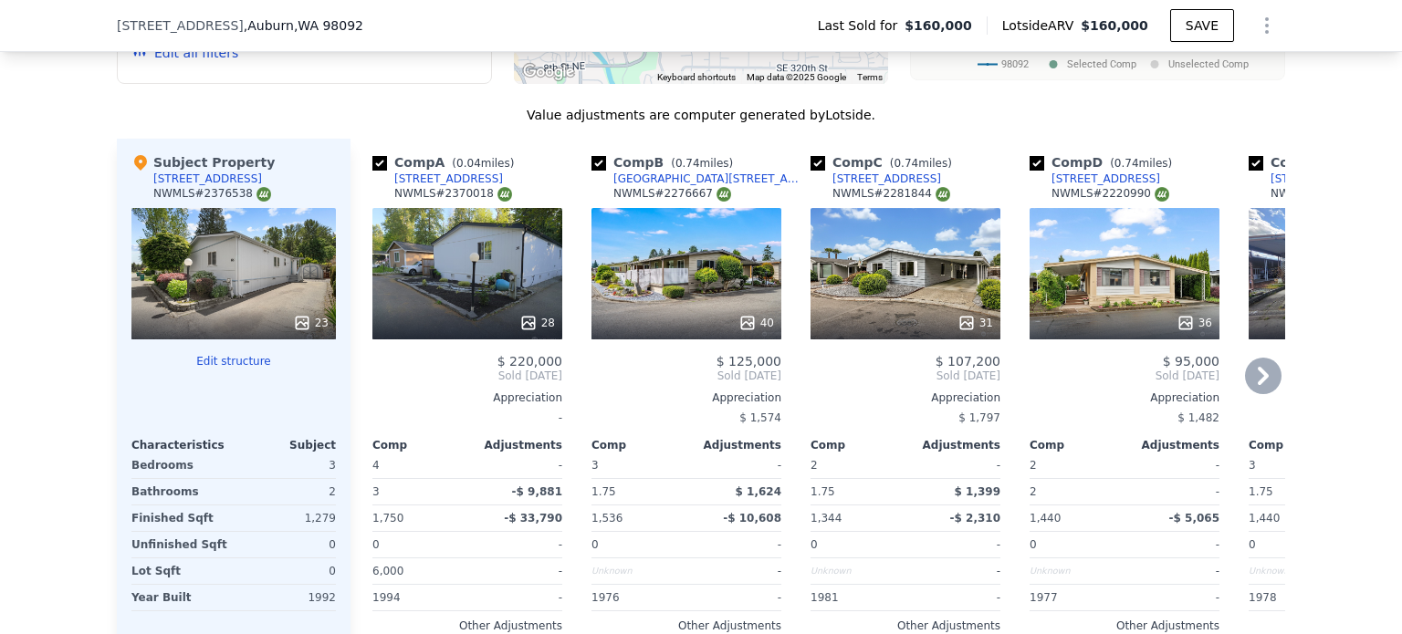
checkbox input "true"
type input "4"
type input "-$ 50,866"
